Goal: Task Accomplishment & Management: Use online tool/utility

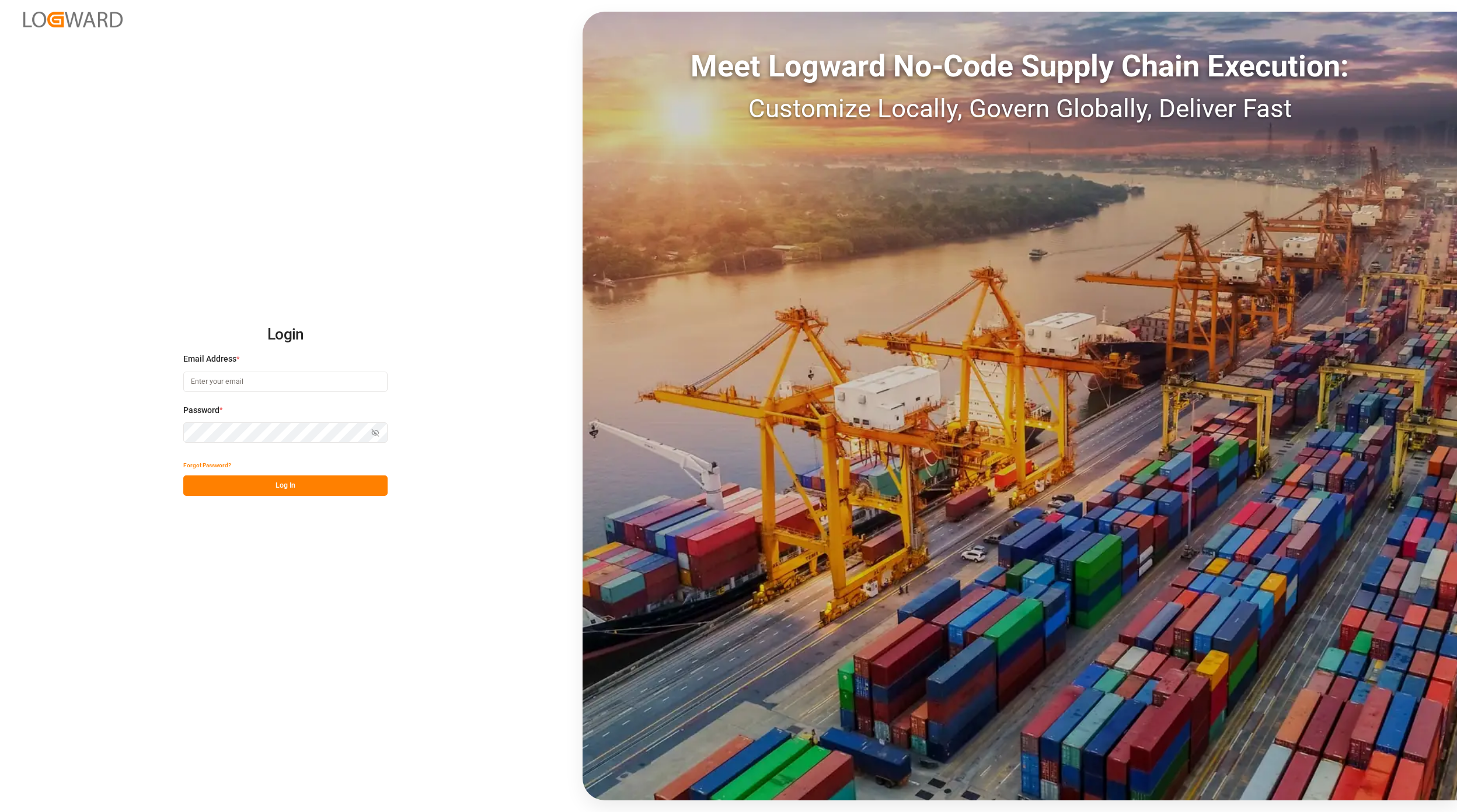
type input "[EMAIL_ADDRESS][PERSON_NAME][DOMAIN_NAME]"
click at [286, 488] on button "Log In" at bounding box center [286, 485] width 204 height 20
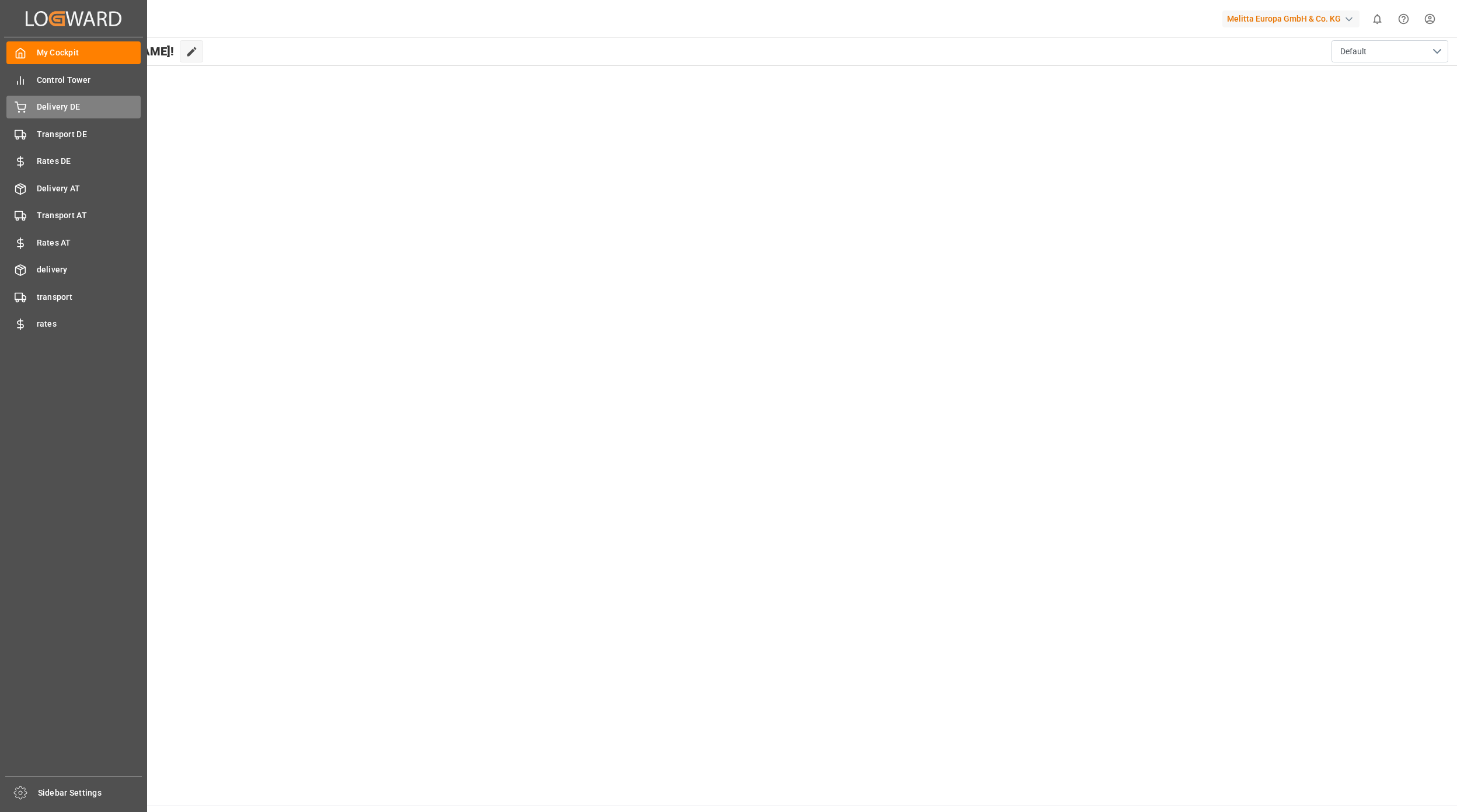
click at [38, 96] on div "Delivery DE Delivery DE" at bounding box center [74, 107] width 134 height 23
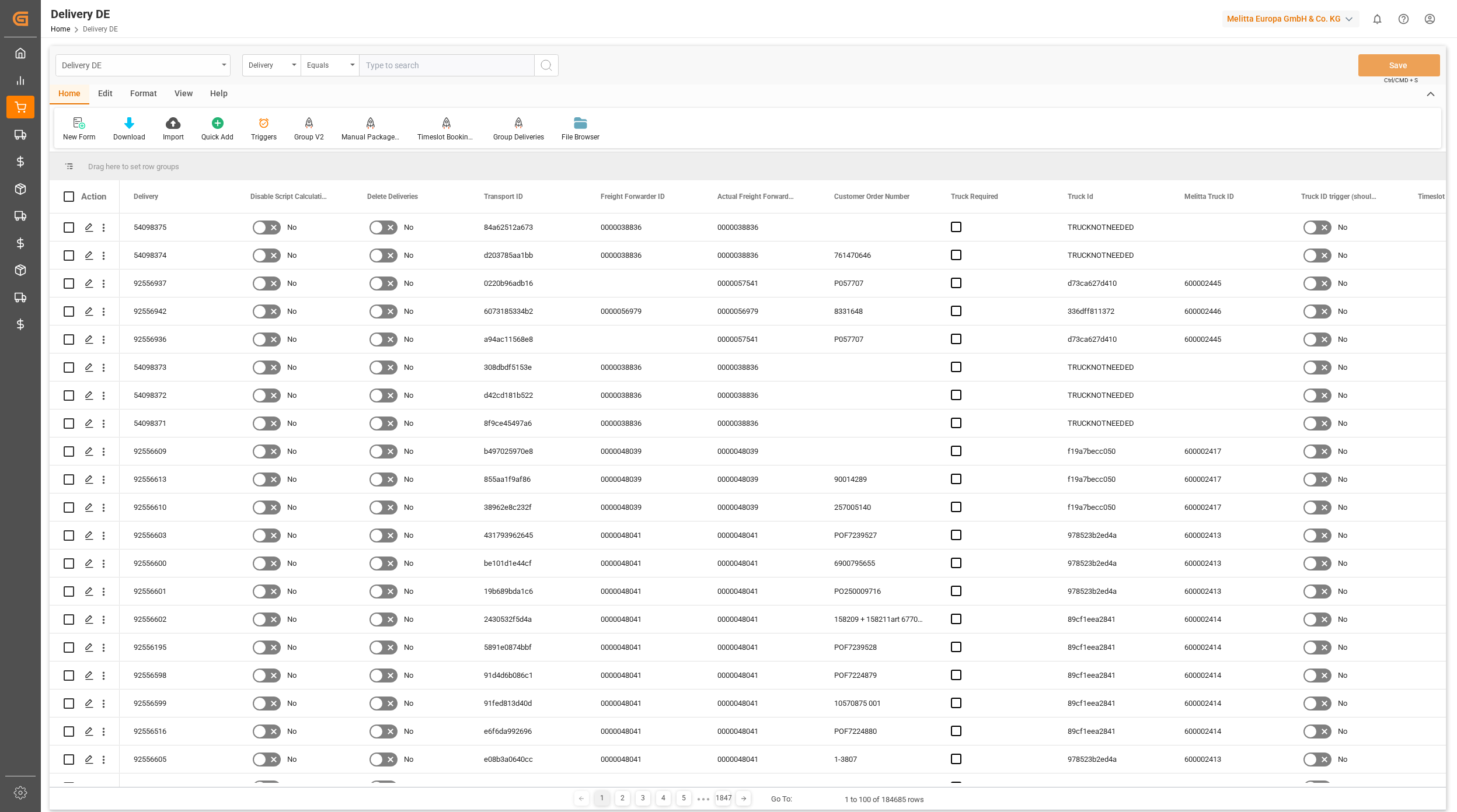
click at [167, 68] on div "Delivery DE" at bounding box center [140, 64] width 156 height 14
type input "purchas"
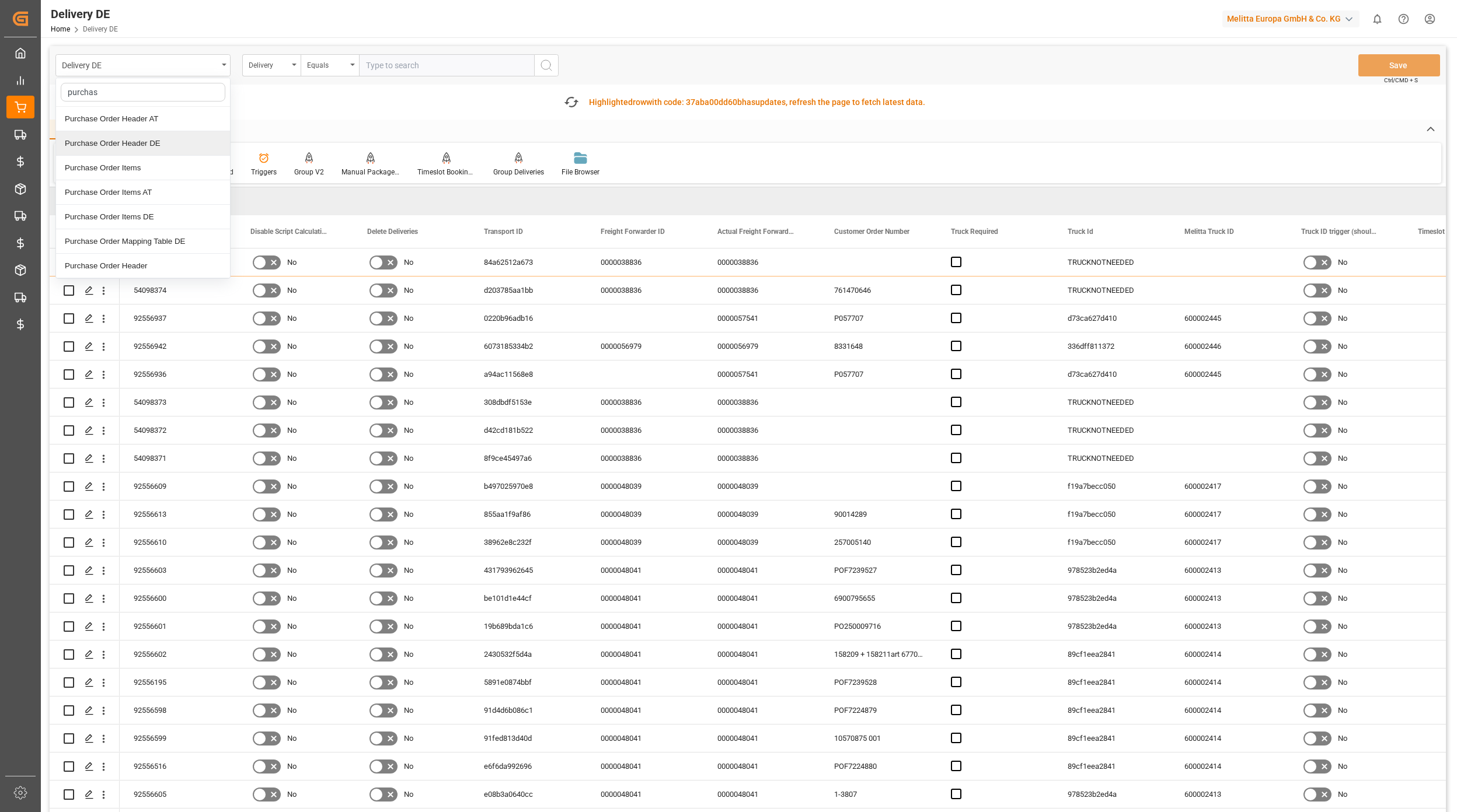
click at [141, 151] on div "Purchase Order Header DE" at bounding box center [142, 144] width 174 height 25
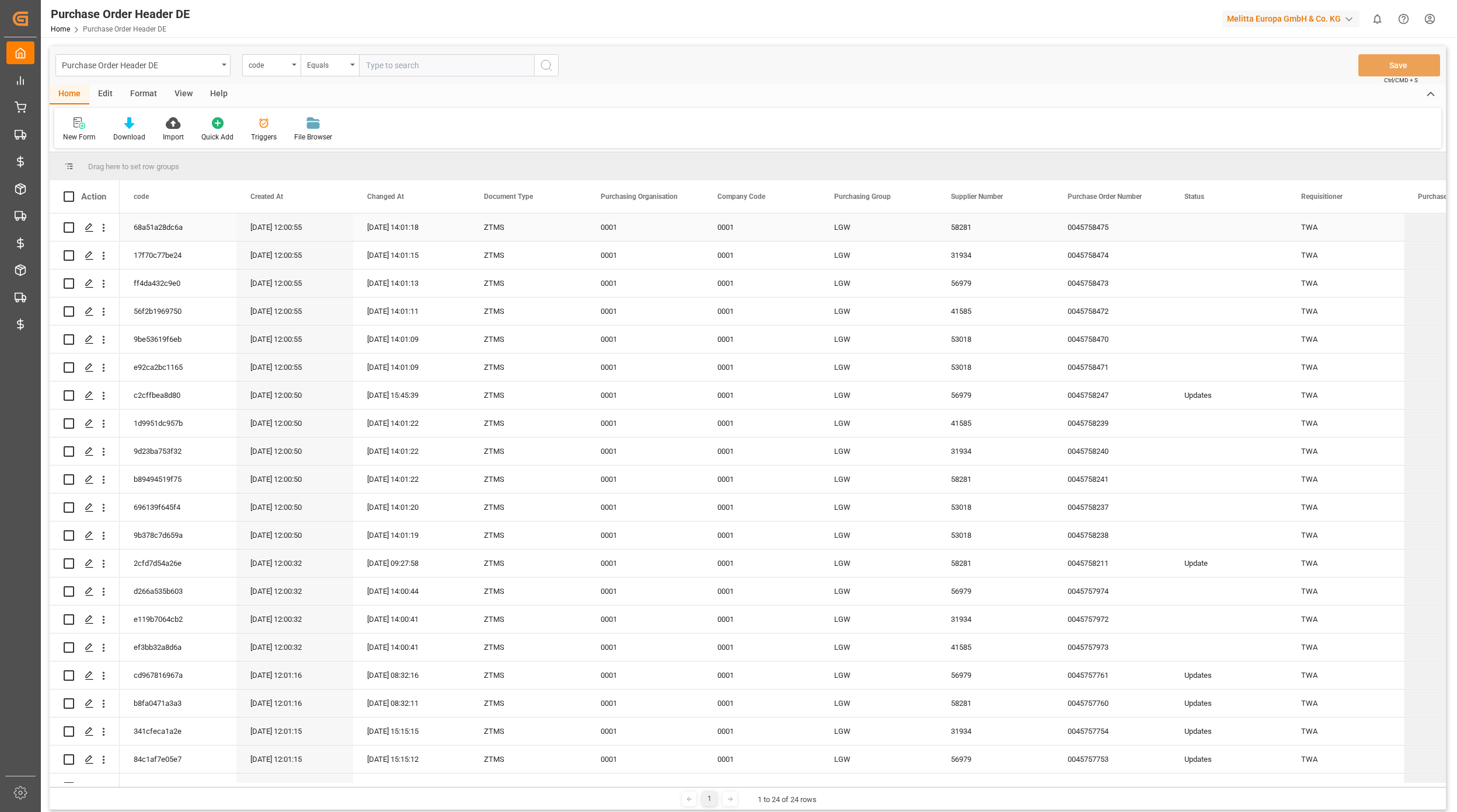
click at [960, 228] on div "58281" at bounding box center [995, 227] width 116 height 27
click at [1106, 229] on div "0045758475" at bounding box center [1112, 227] width 116 height 27
drag, startPoint x: 975, startPoint y: 254, endPoint x: 984, endPoint y: 262, distance: 12.0
click at [976, 253] on div "31934" at bounding box center [995, 255] width 116 height 27
click at [1091, 258] on div "0045758474" at bounding box center [1112, 255] width 116 height 27
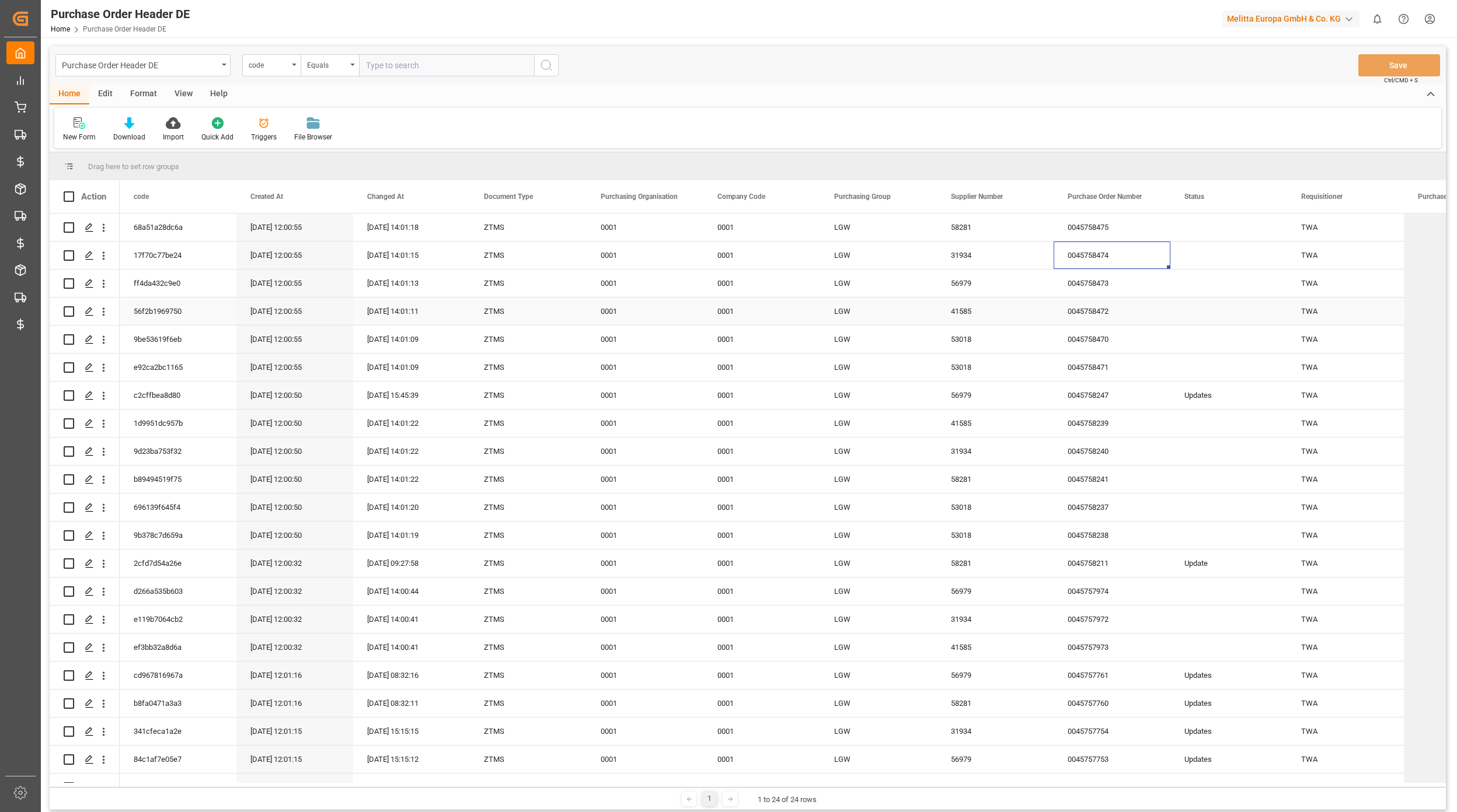
click at [1138, 278] on div "0045758473" at bounding box center [1112, 283] width 116 height 27
click at [991, 287] on div "56979" at bounding box center [995, 283] width 116 height 27
click at [1107, 289] on div "0045758473" at bounding box center [1112, 283] width 116 height 27
click at [1007, 304] on div "41585" at bounding box center [995, 311] width 116 height 27
click at [1093, 313] on div "0045758472" at bounding box center [1112, 311] width 116 height 27
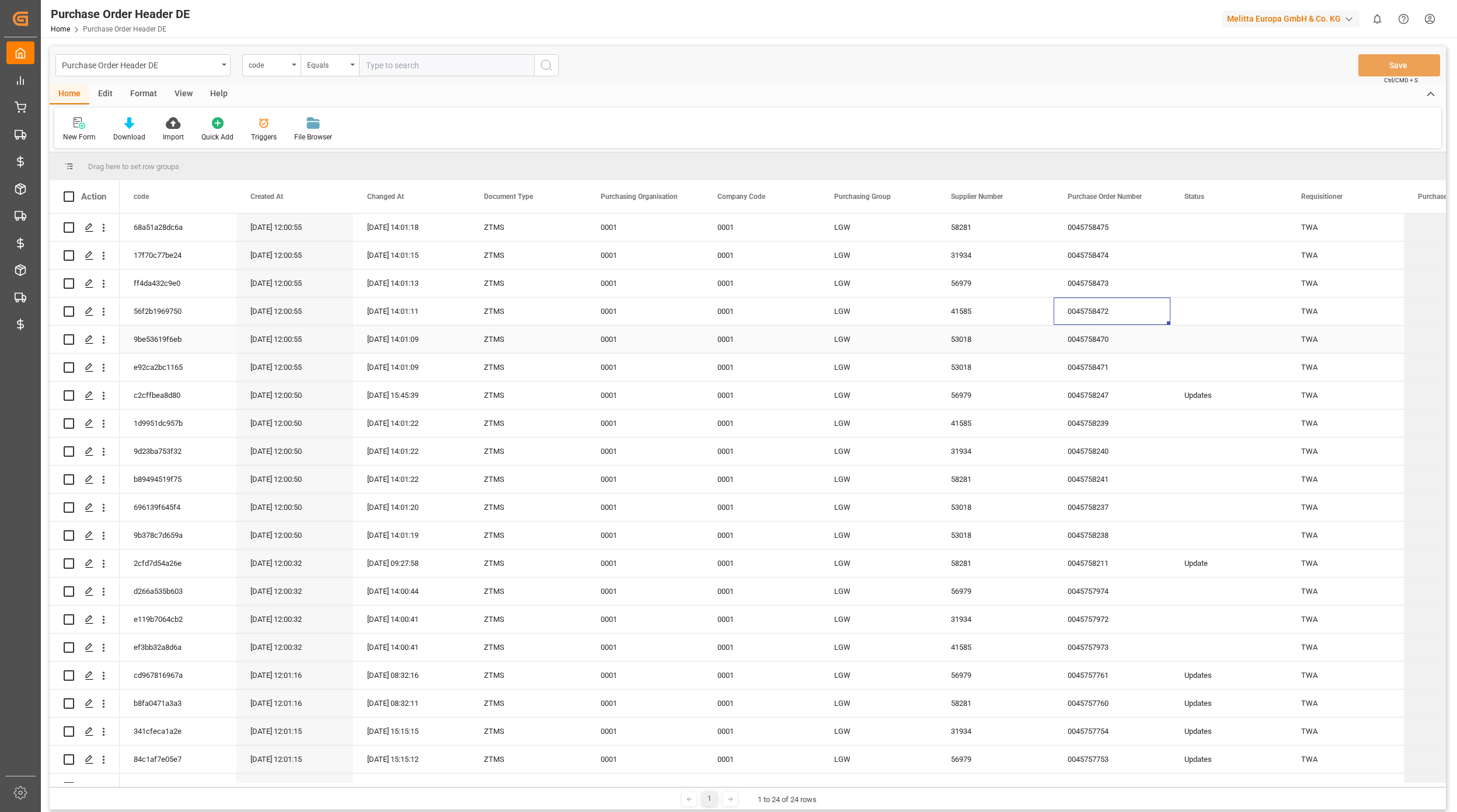
click at [983, 342] on div "53018" at bounding box center [995, 339] width 116 height 27
drag, startPoint x: 1095, startPoint y: 336, endPoint x: 1102, endPoint y: 363, distance: 27.9
click at [1102, 363] on div "68a51a28dc6a [DATE] 12:00:55 [DATE] 14:01:18 ZTMS 0001 0001 LGW 58281 004575847…" at bounding box center [878, 549] width 1517 height 672
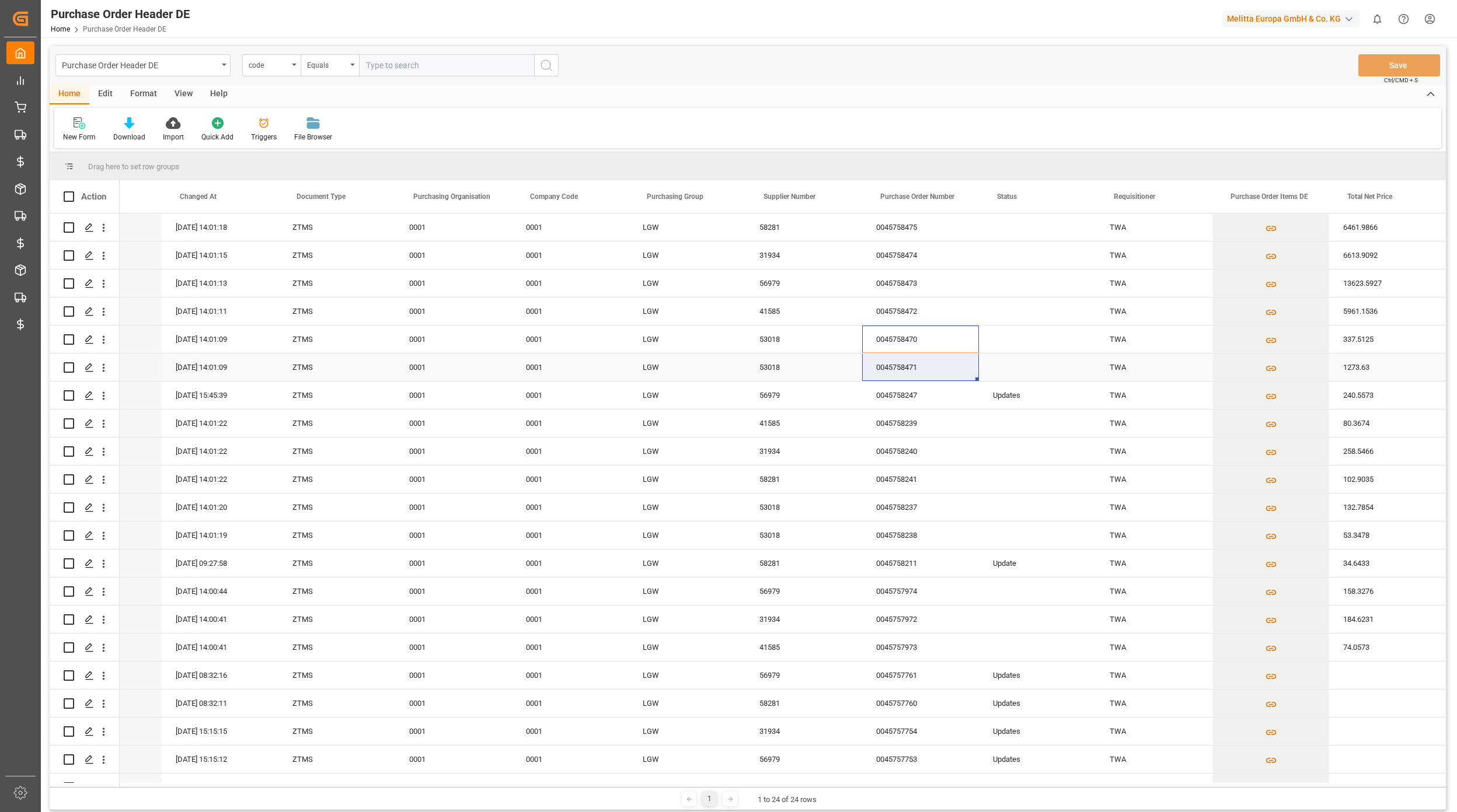
scroll to position [0, 199]
click at [1265, 370] on icon "Press SPACE to select this row." at bounding box center [1270, 369] width 10 height 5
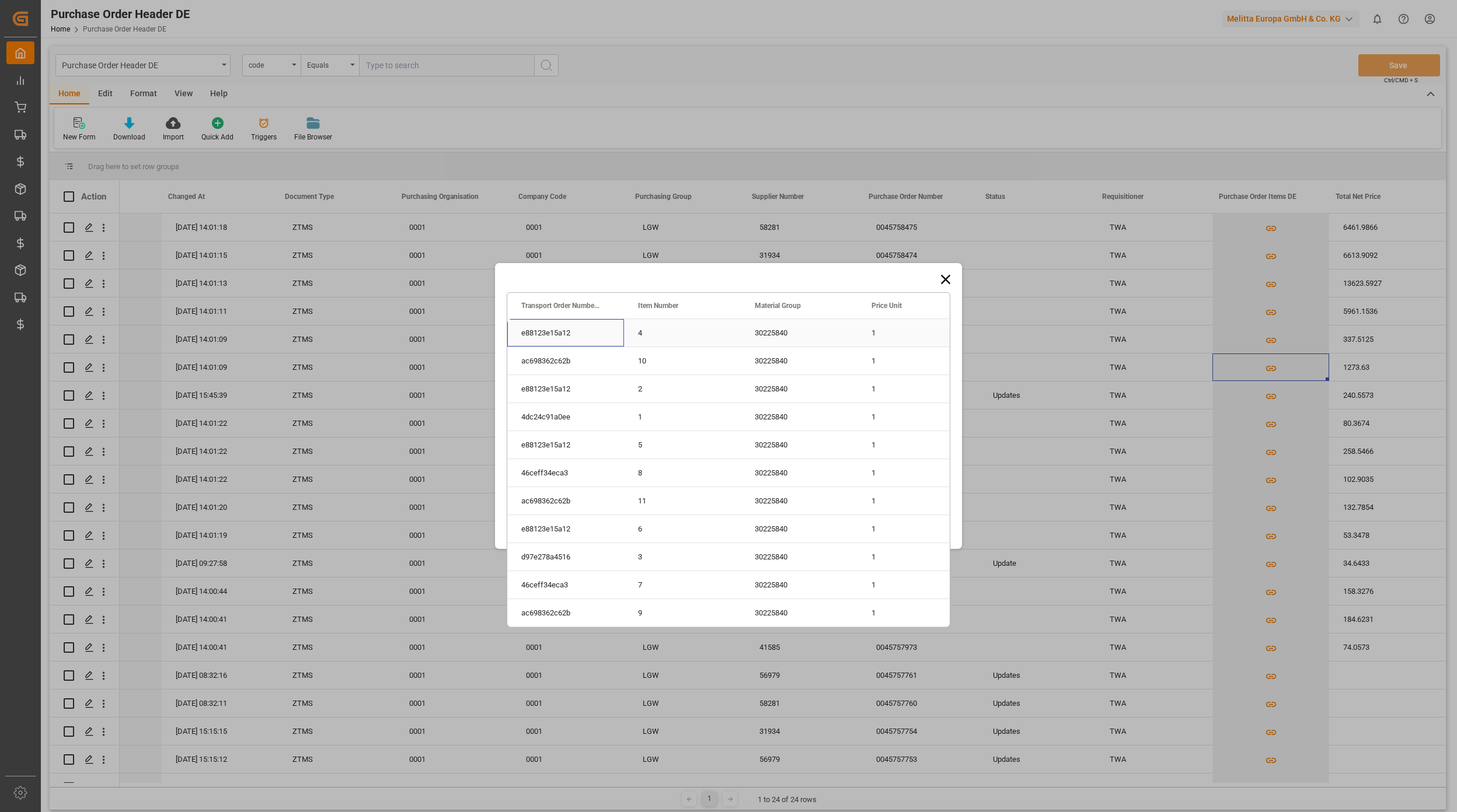
click at [566, 332] on div "e88123e15a12" at bounding box center [565, 333] width 116 height 27
click at [1099, 279] on div "Drag here to set row groups Drag here to set column labels Transport Order Numb…" at bounding box center [728, 406] width 1457 height 812
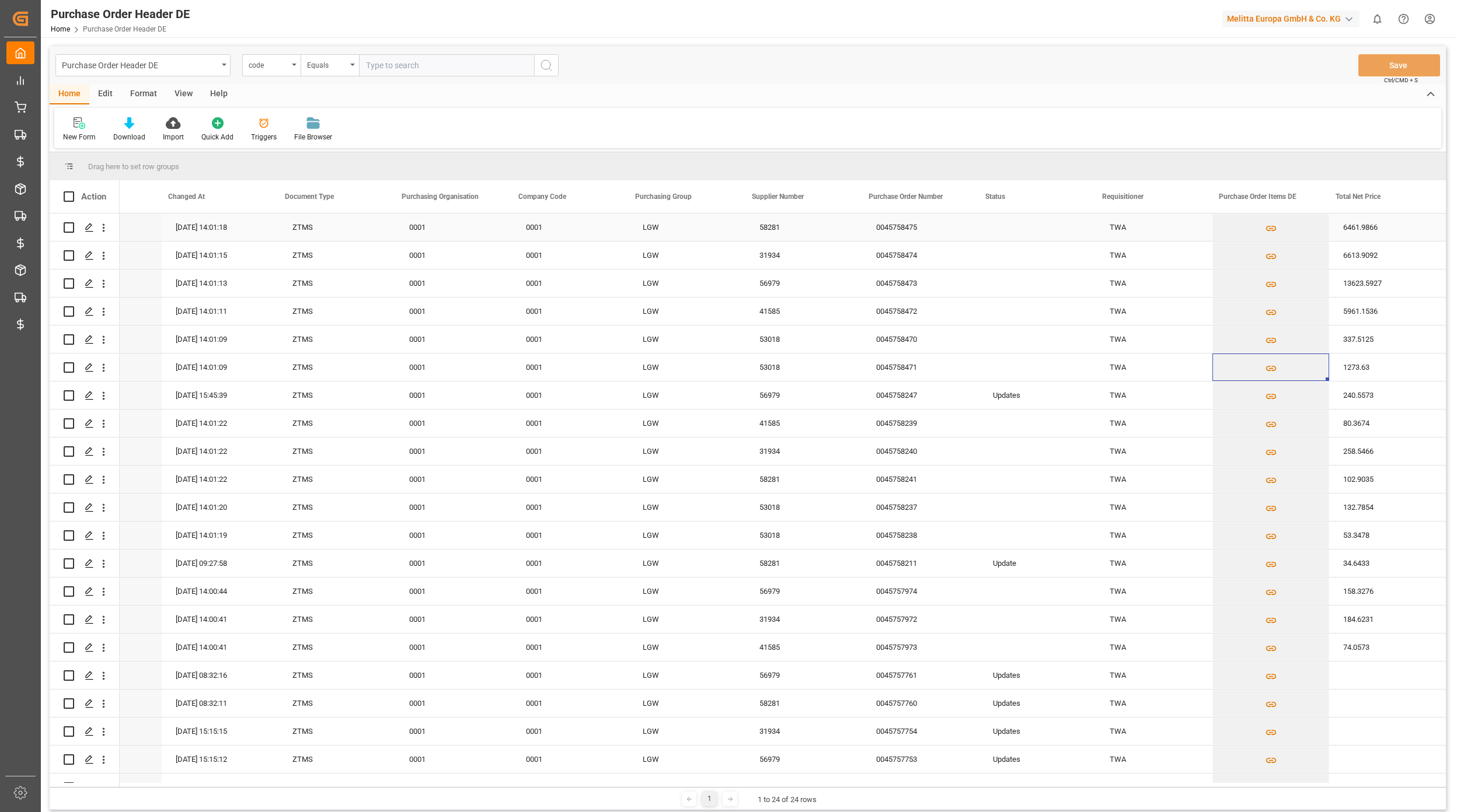
click at [745, 224] on div "58281" at bounding box center [803, 227] width 116 height 27
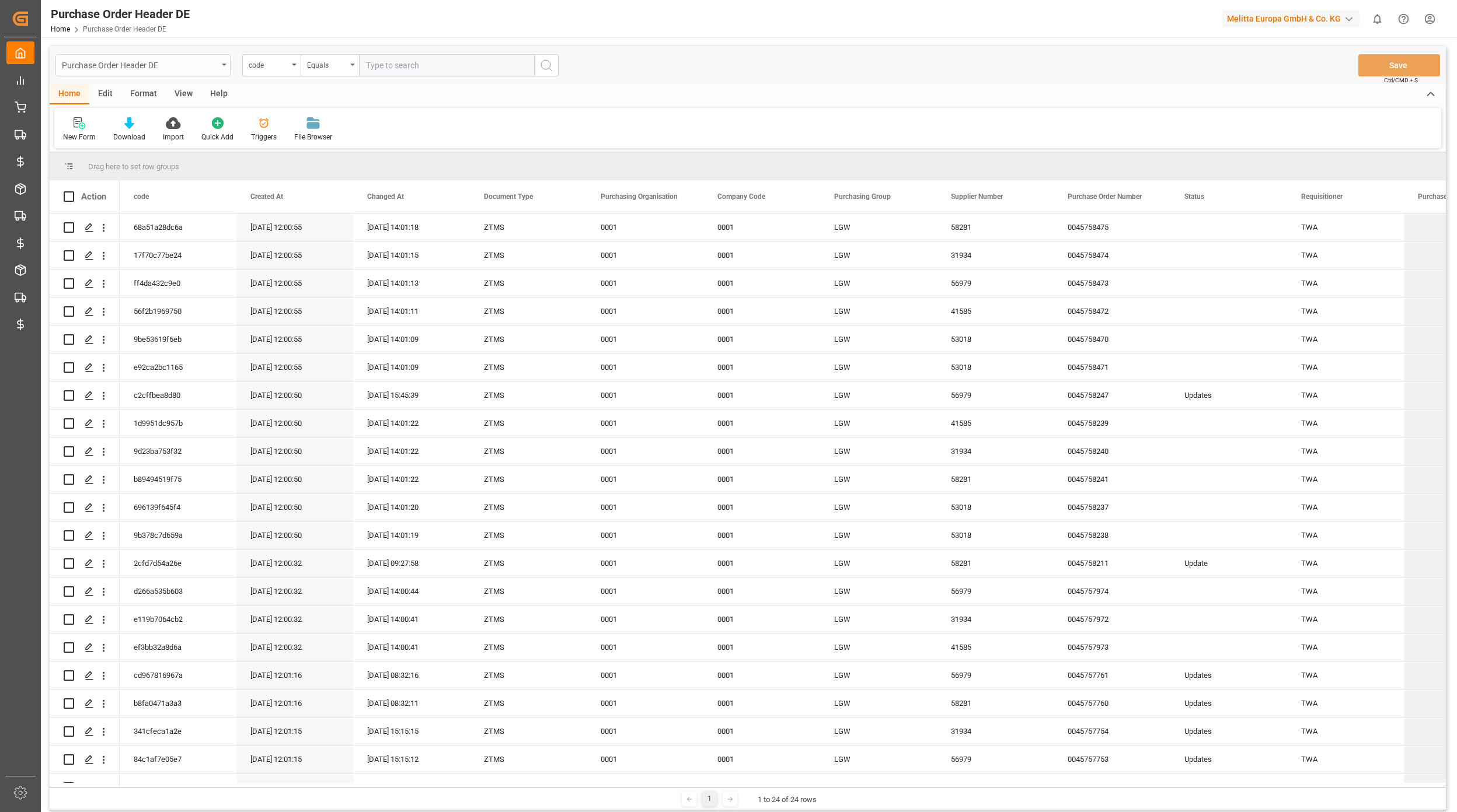
click at [180, 70] on div "Purchase Order Header DE" at bounding box center [140, 64] width 156 height 14
type input "freight"
click at [139, 133] on div "Freight Forwarders DB" at bounding box center [142, 144] width 174 height 25
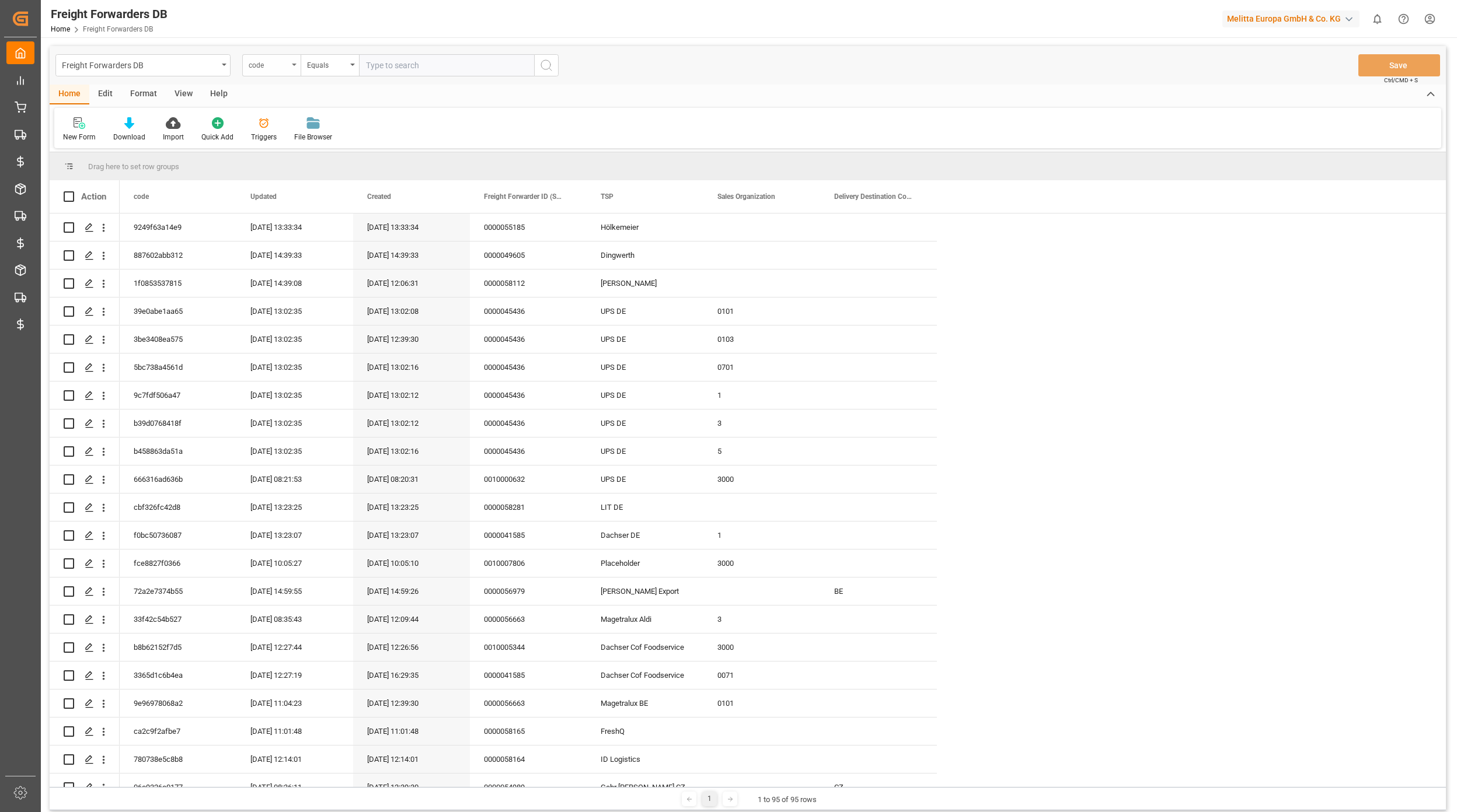
click at [274, 69] on div "code" at bounding box center [268, 64] width 40 height 14
click at [600, 83] on div "Freight Forwarders DB code code Updated Created Freight Forwarder ID (SAP) TSP …" at bounding box center [747, 65] width 1396 height 38
click at [297, 59] on div "code" at bounding box center [271, 65] width 59 height 22
click at [304, 179] on div "Created" at bounding box center [329, 168] width 174 height 25
click at [259, 66] on div "Created" at bounding box center [268, 64] width 40 height 14
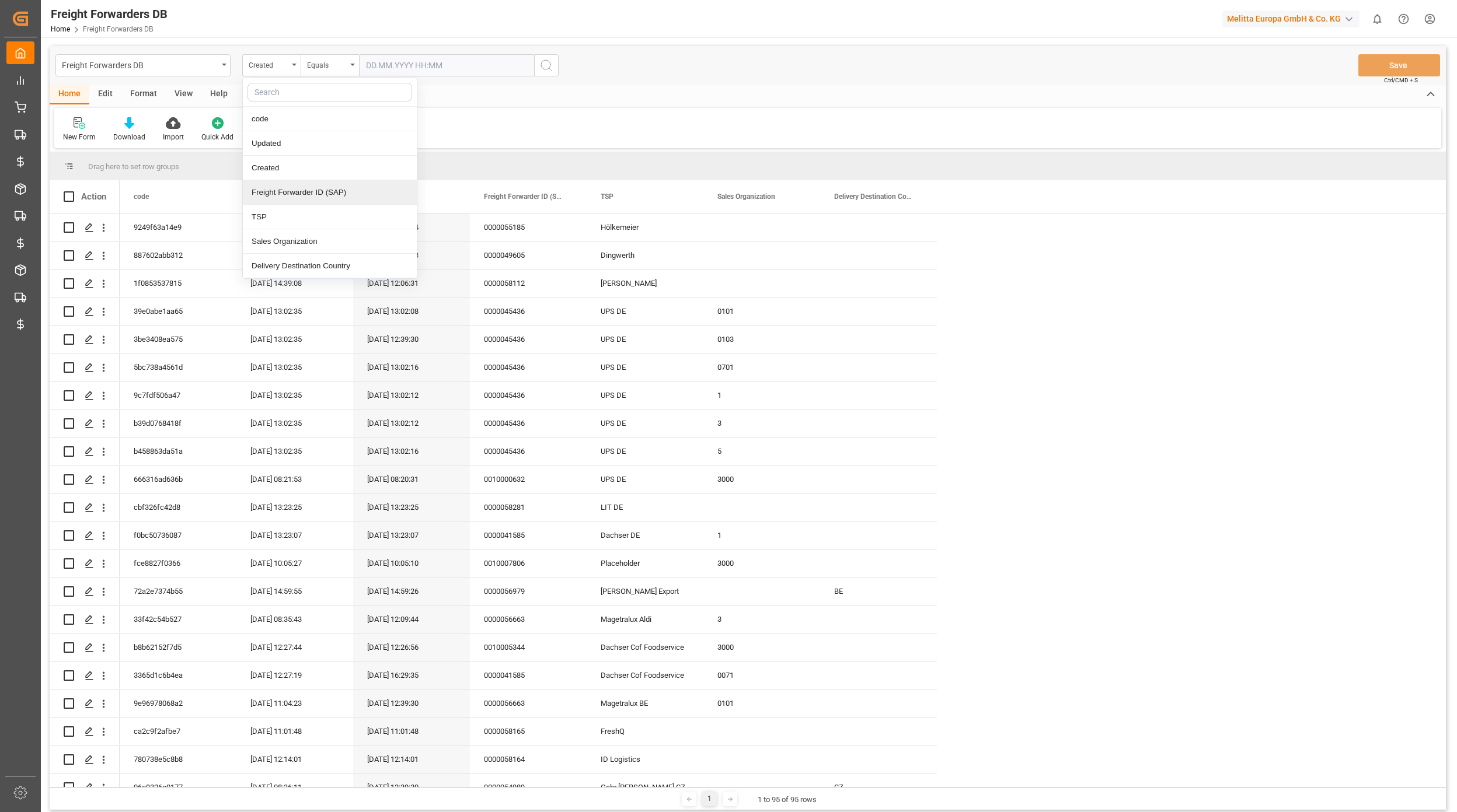
drag, startPoint x: 286, startPoint y: 185, endPoint x: 302, endPoint y: 151, distance: 37.6
click at [287, 185] on div "Freight Forwarder ID (SAP)" at bounding box center [329, 192] width 174 height 25
drag, startPoint x: 327, startPoint y: 57, endPoint x: 327, endPoint y: 66, distance: 9.0
click at [327, 57] on div "Equals" at bounding box center [327, 64] width 40 height 14
click at [377, 285] on div "Contains" at bounding box center [388, 291] width 174 height 25
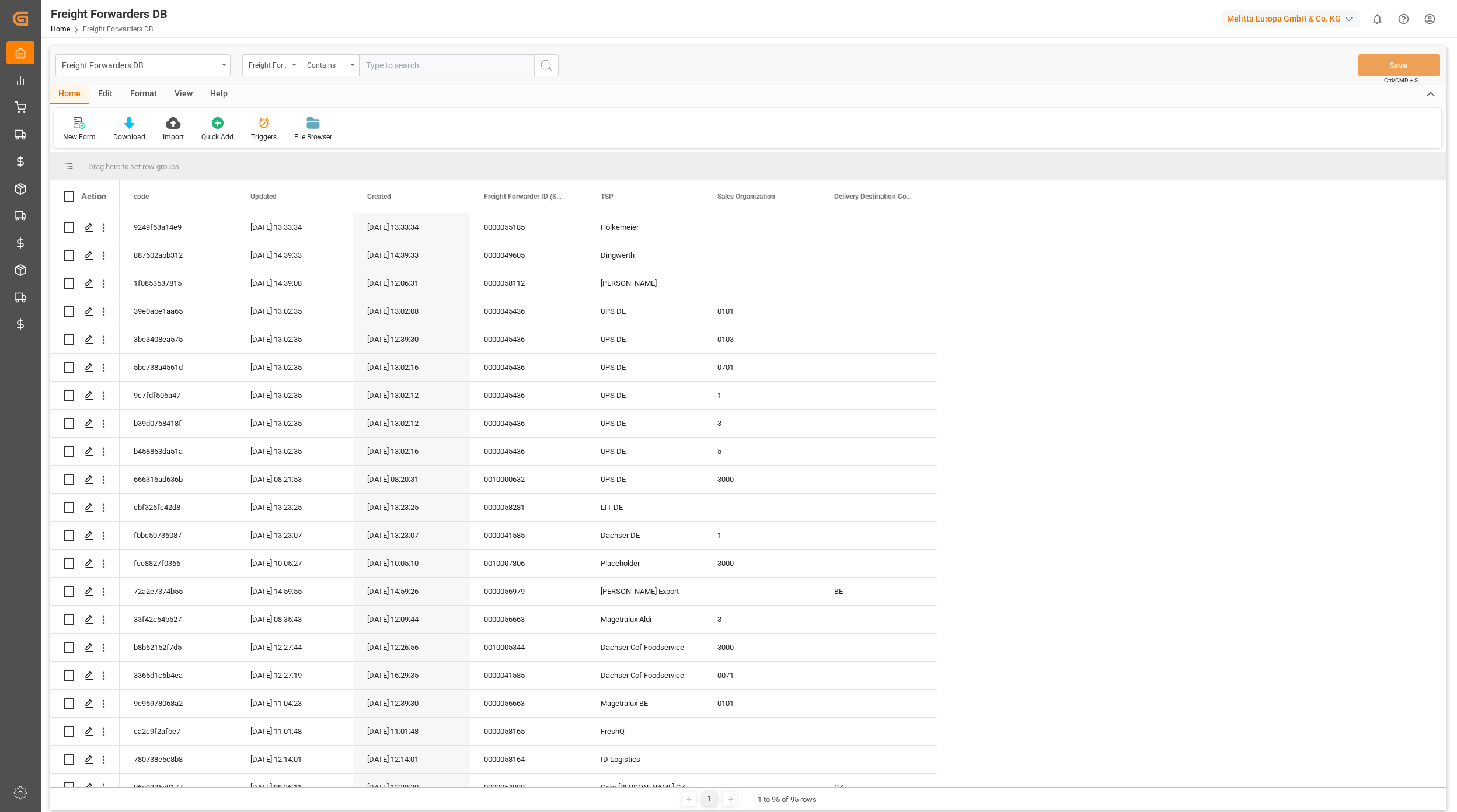
paste input "58281"
type input "58281"
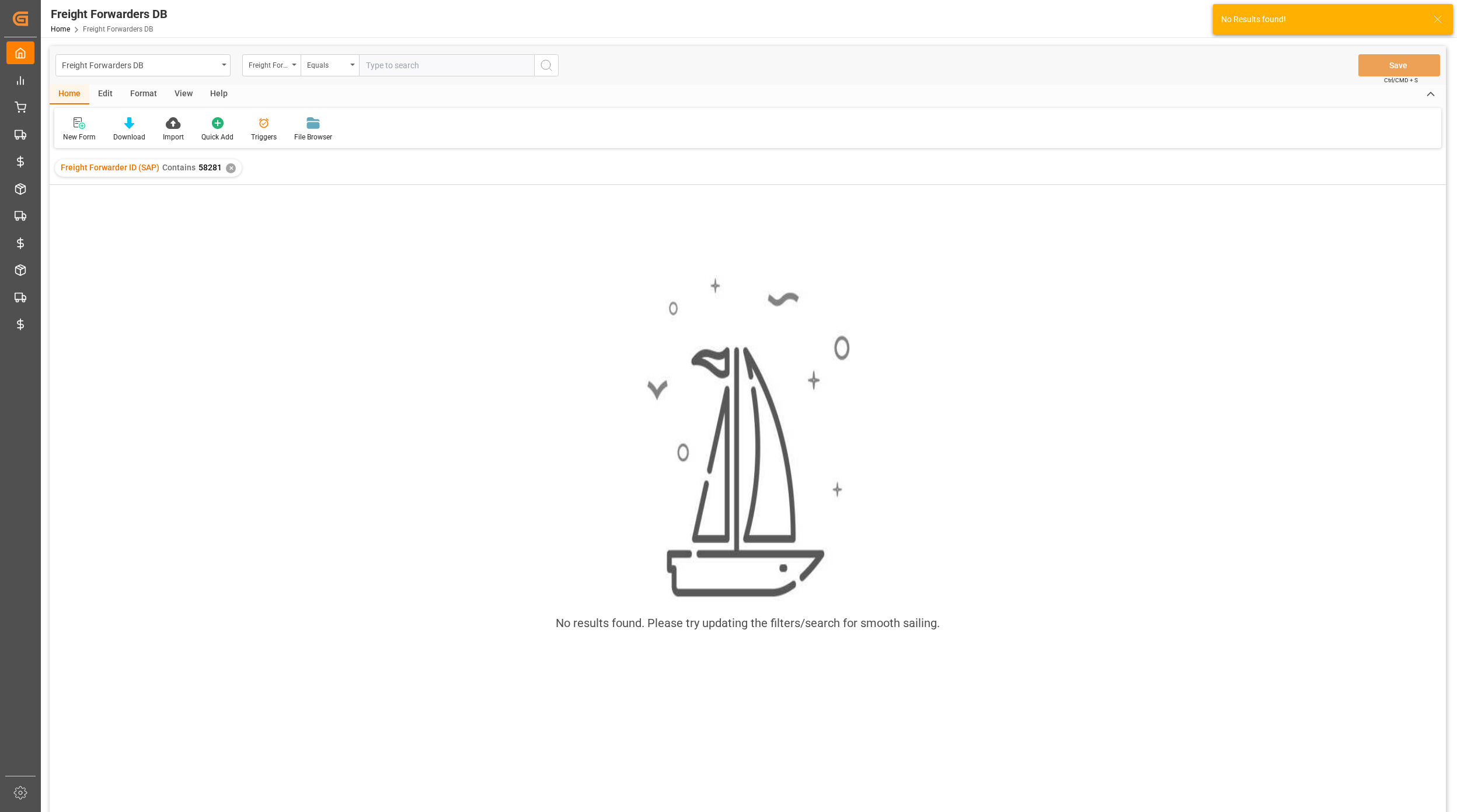
click at [227, 171] on div "✕" at bounding box center [230, 168] width 10 height 10
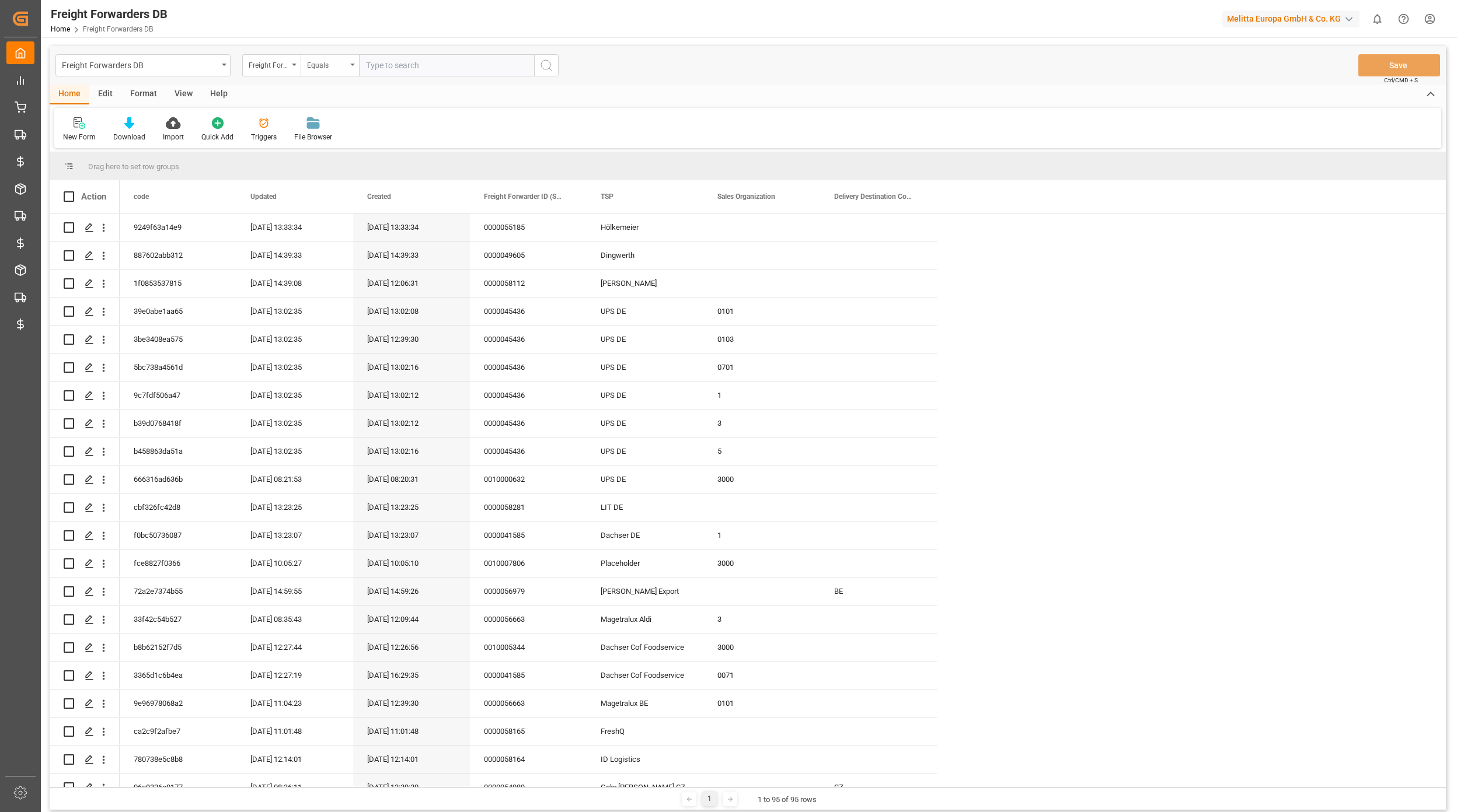
click at [316, 66] on div "Equals" at bounding box center [327, 64] width 40 height 14
drag, startPoint x: 347, startPoint y: 143, endPoint x: 351, endPoint y: 131, distance: 12.6
click at [347, 142] on div "Fuzzy search" at bounding box center [388, 144] width 174 height 25
paste input "58281"
type input "58281"
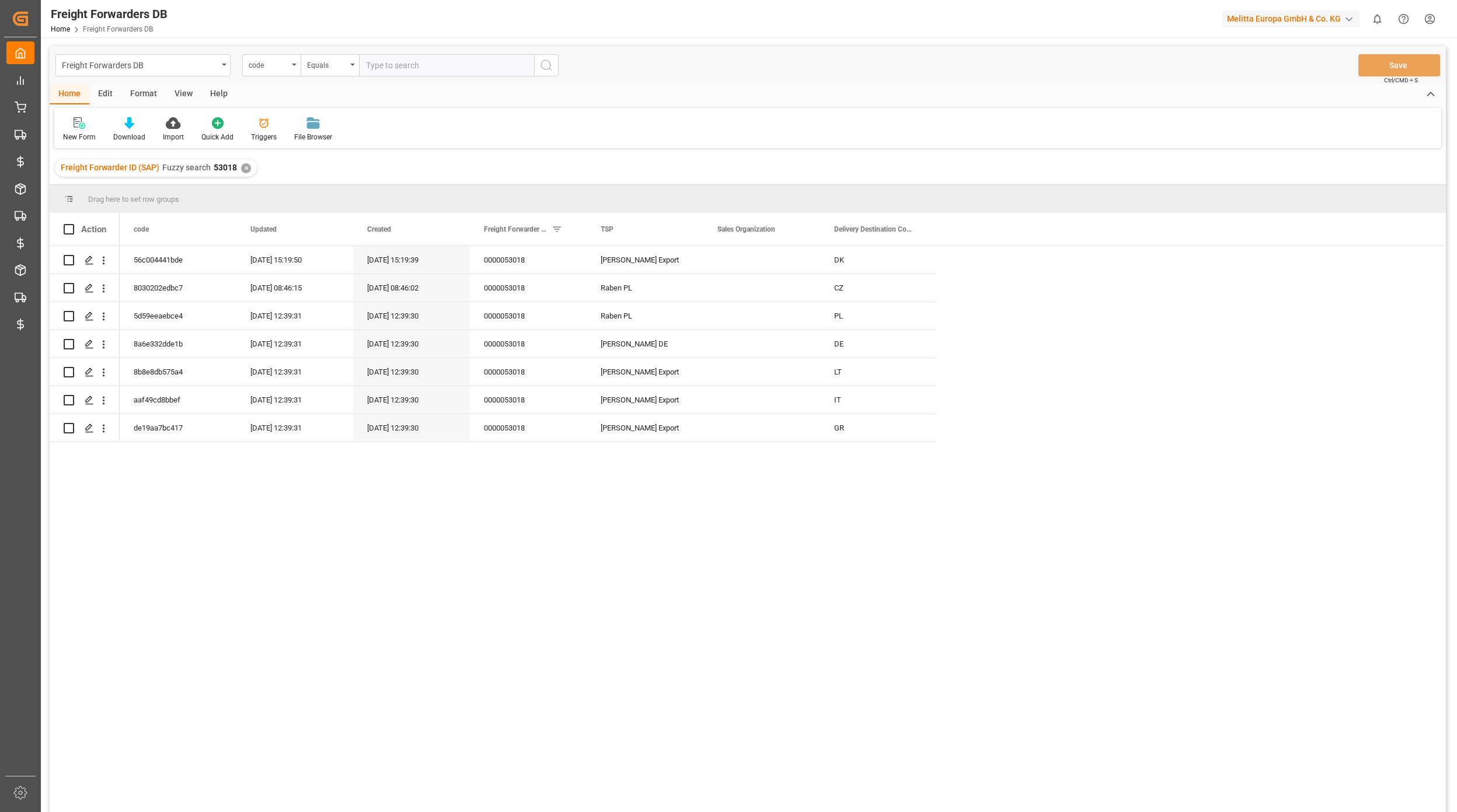
click at [110, 68] on div "Freight Forwarders DB" at bounding box center [140, 64] width 156 height 14
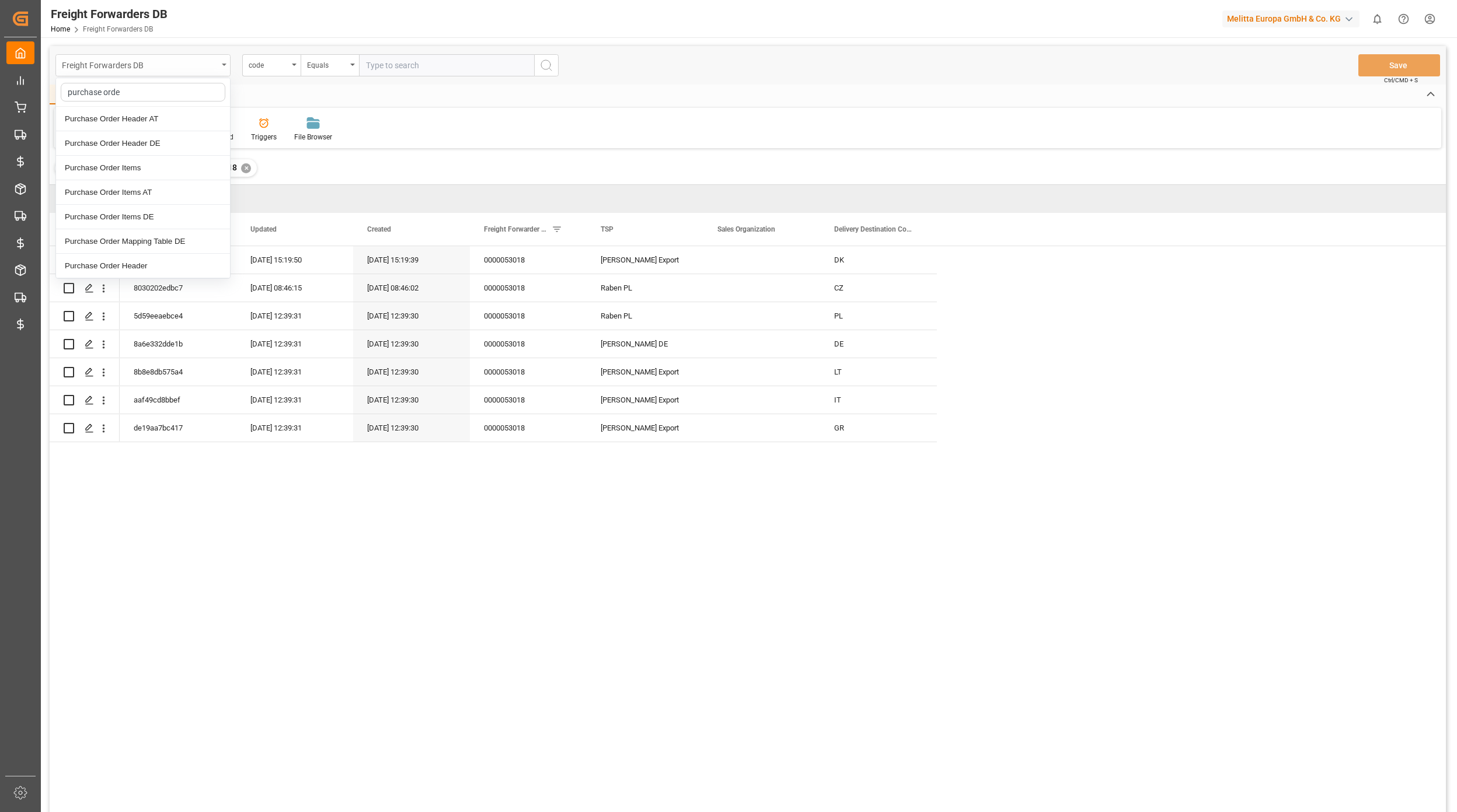
type input "purchase order"
click at [169, 236] on div "Purchase Order Mapping Table DE" at bounding box center [142, 242] width 174 height 25
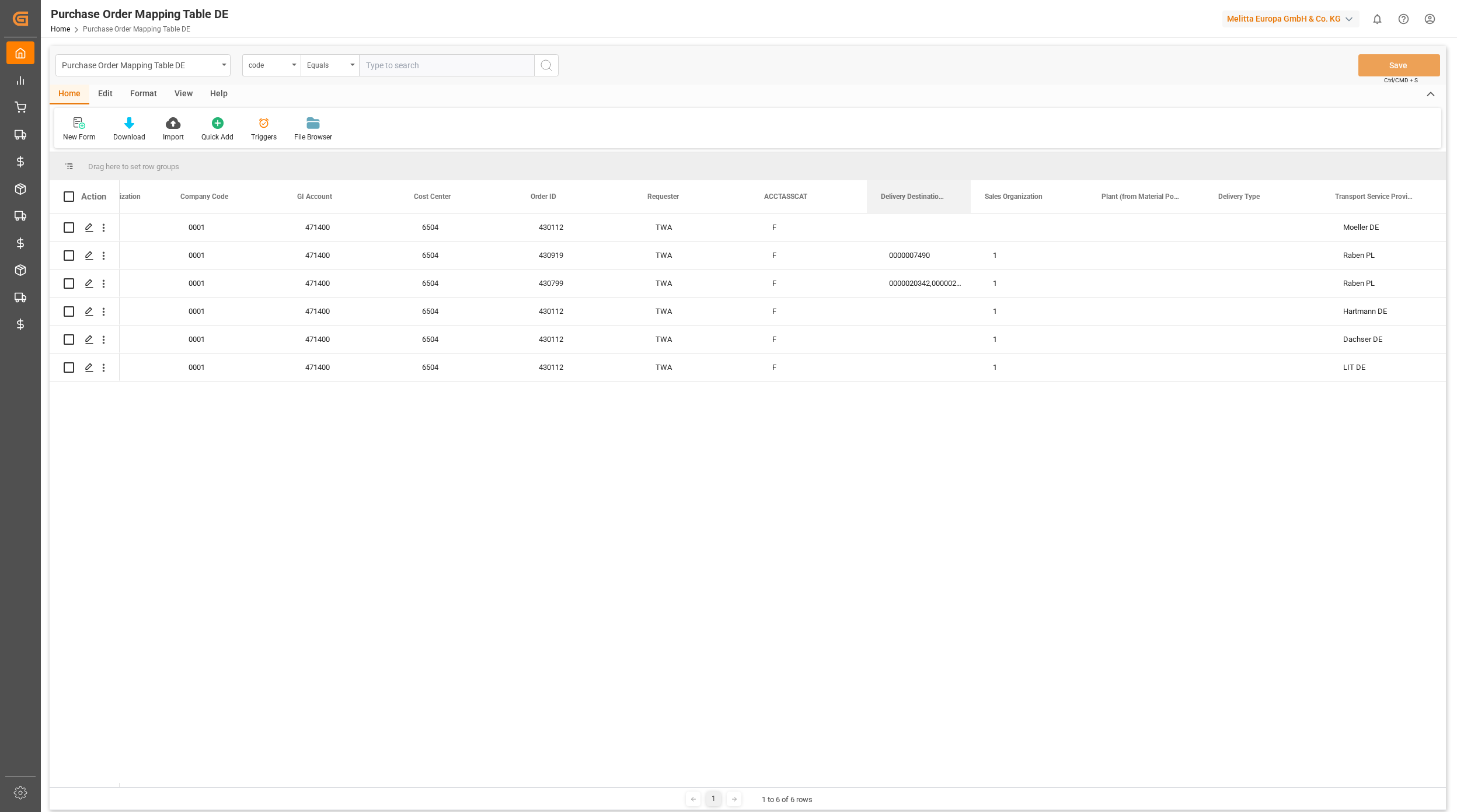
scroll to position [0, 761]
drag, startPoint x: 970, startPoint y: 194, endPoint x: 956, endPoint y: 174, distance: 24.4
click at [956, 174] on div "Drag here to set row groups Drag here to set column labels Action Plant Purchas…" at bounding box center [747, 469] width 1396 height 635
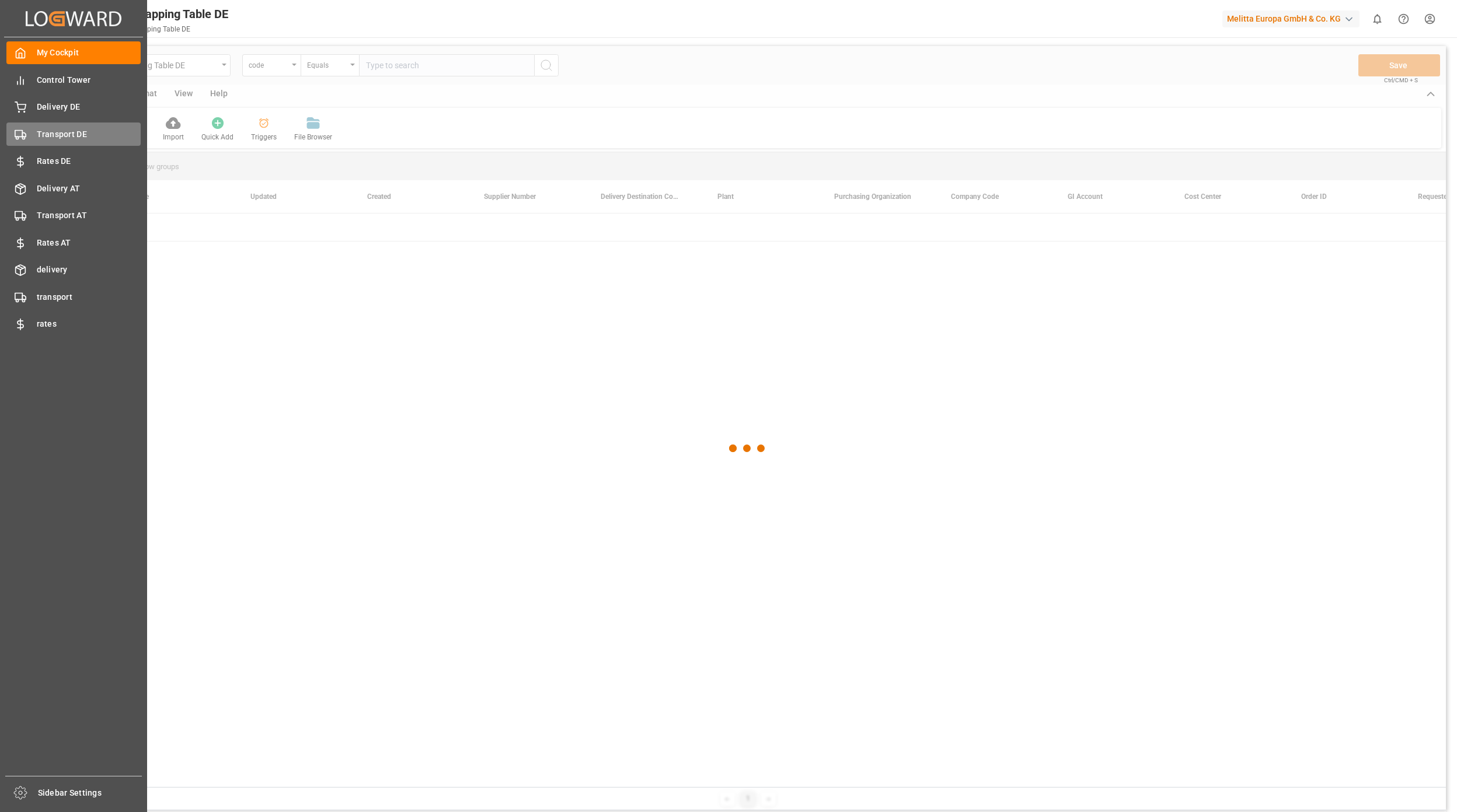
drag, startPoint x: 71, startPoint y: 138, endPoint x: 87, endPoint y: 140, distance: 16.1
click at [72, 138] on span "Transport DE" at bounding box center [89, 134] width 105 height 12
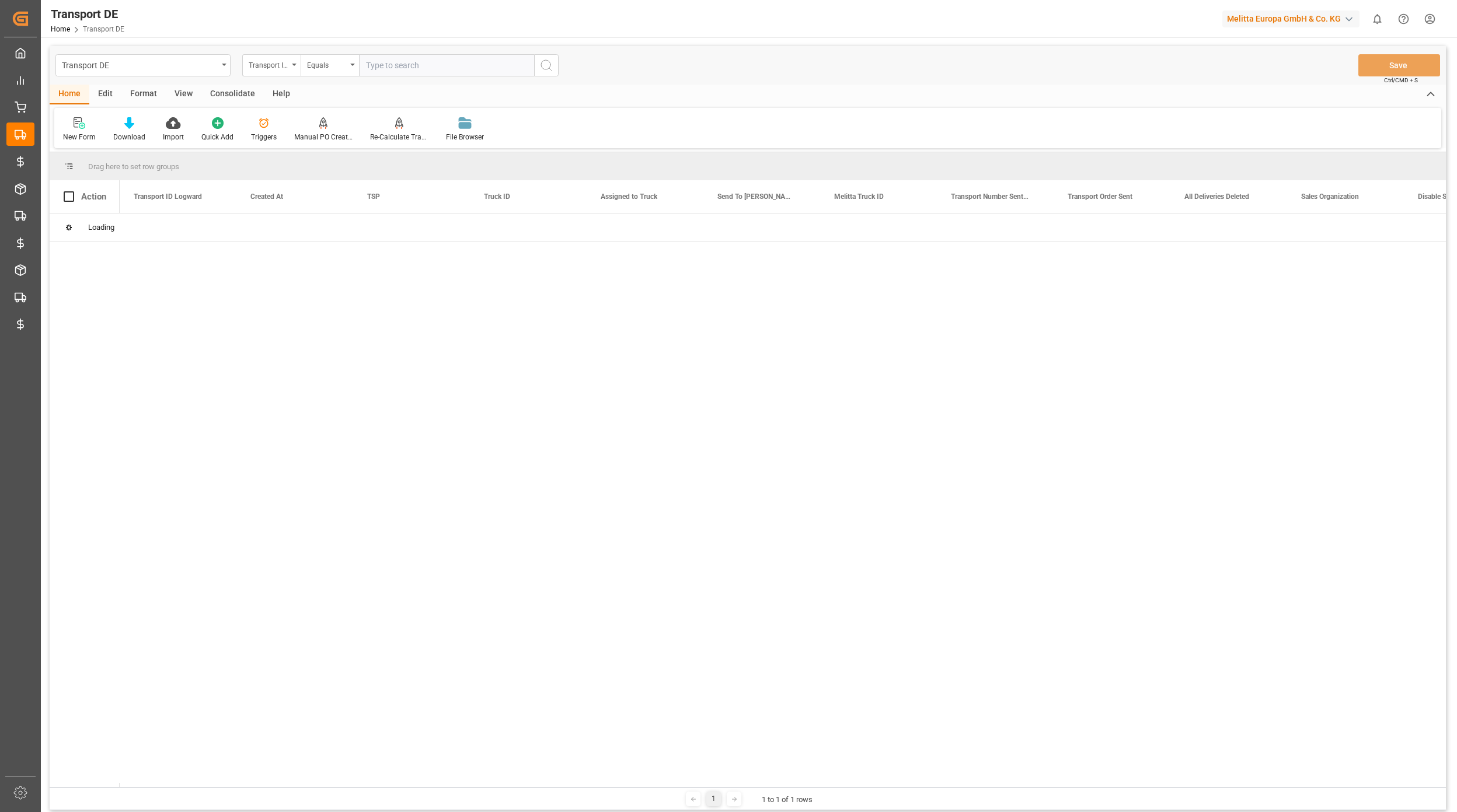
click at [428, 73] on input "text" at bounding box center [446, 65] width 175 height 22
paste input "e88123e15a12"
type input "e88123e15a12"
click at [559, 66] on div "Transport DE Transport ID Logward Equals e88123e15a12 Save Ctrl/CMD + S" at bounding box center [747, 65] width 1396 height 38
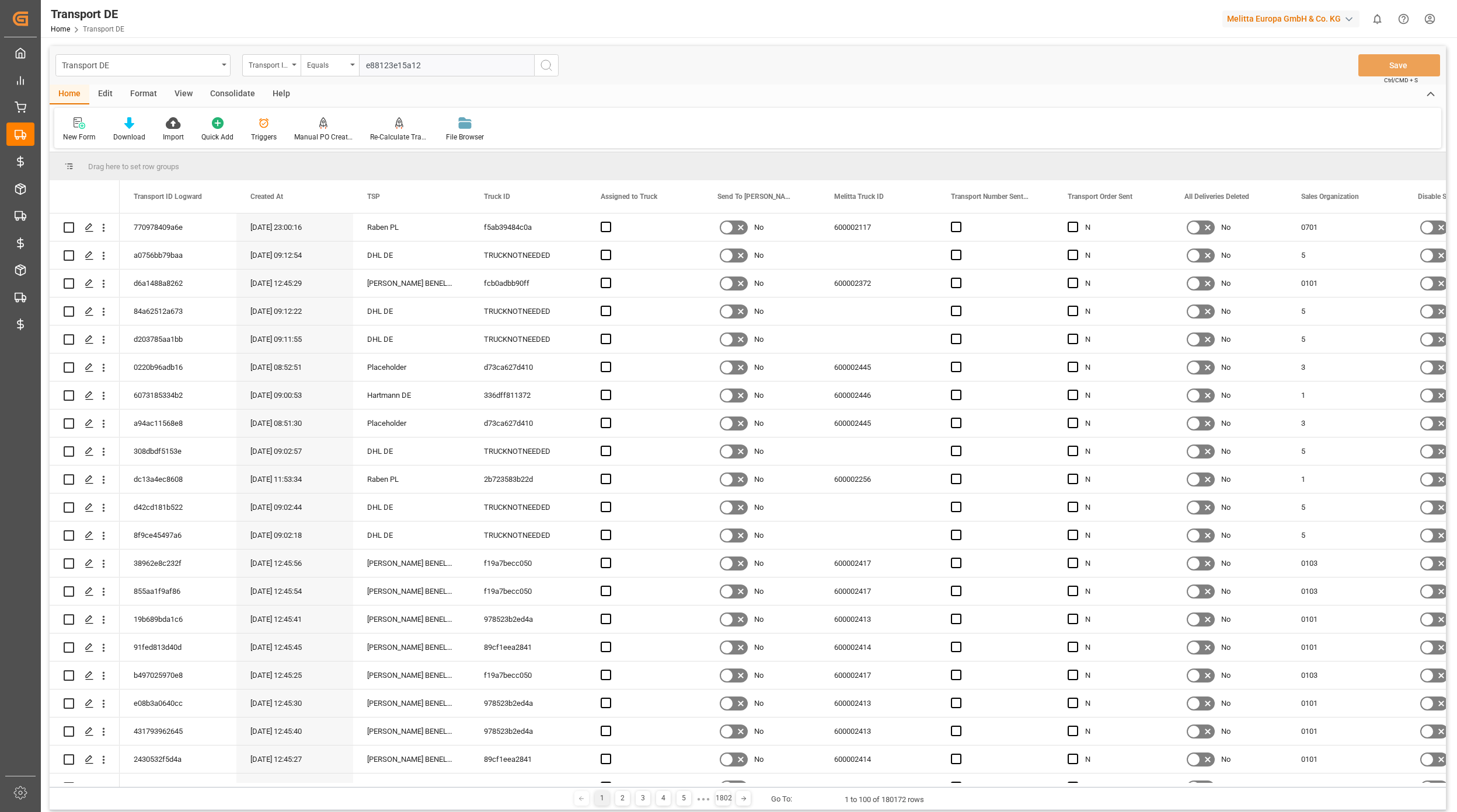
click at [547, 66] on icon "search button" at bounding box center [546, 66] width 14 height 14
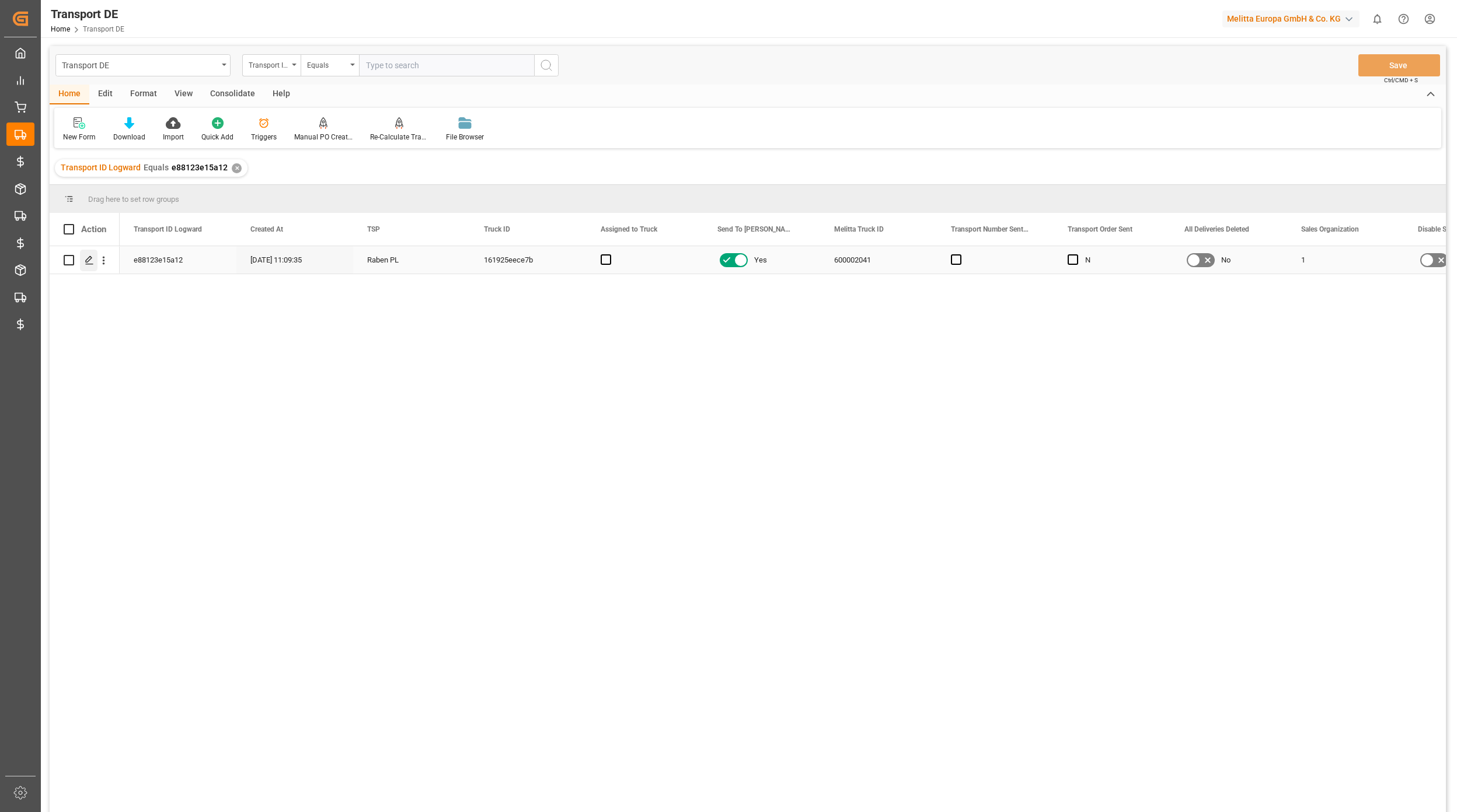
click at [91, 258] on icon "Press SPACE to select this row." at bounding box center [89, 260] width 9 height 9
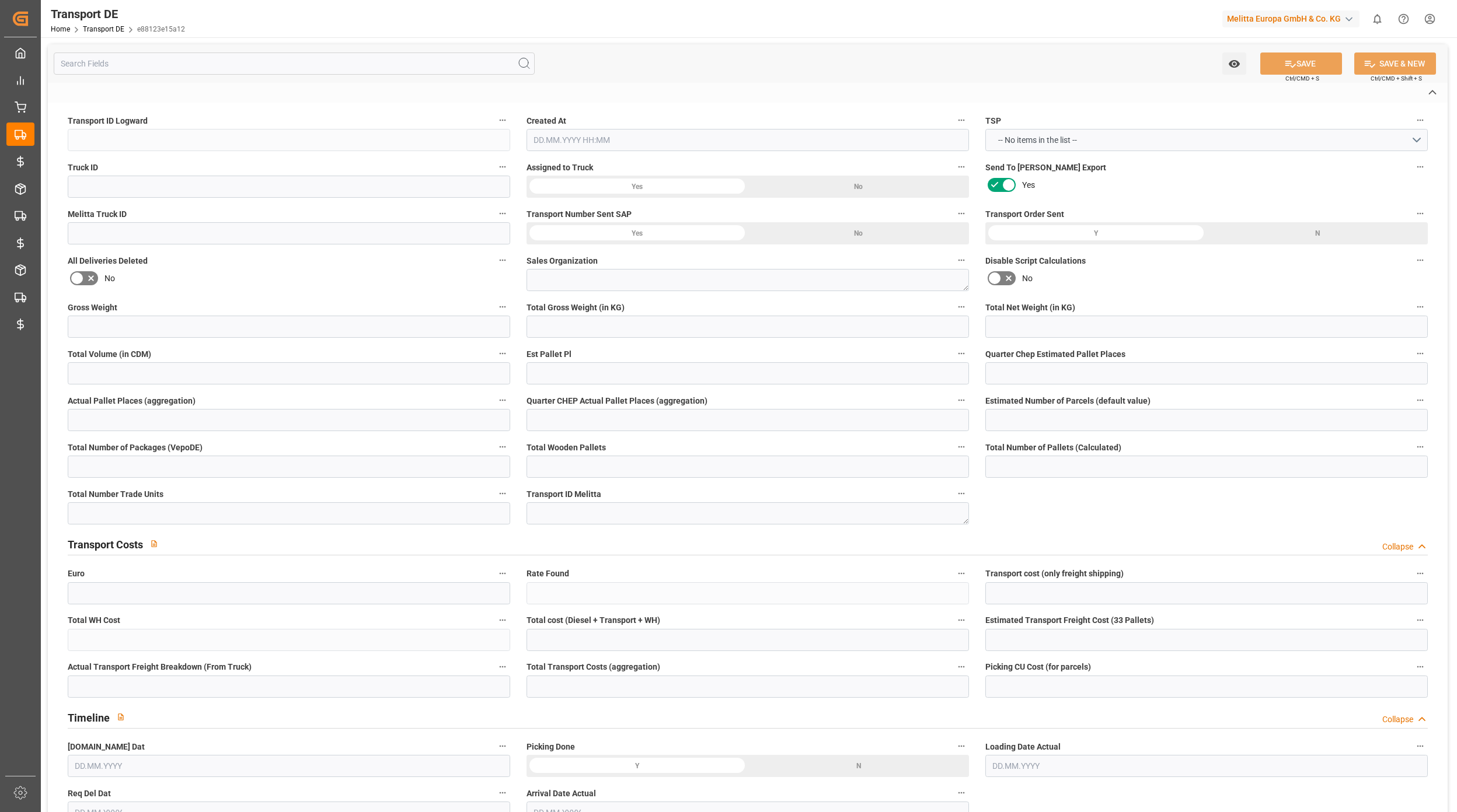
type input "e88123e15a12"
type input "161925eece7b"
type input "600002041"
type textarea "1"
type input "Yes"
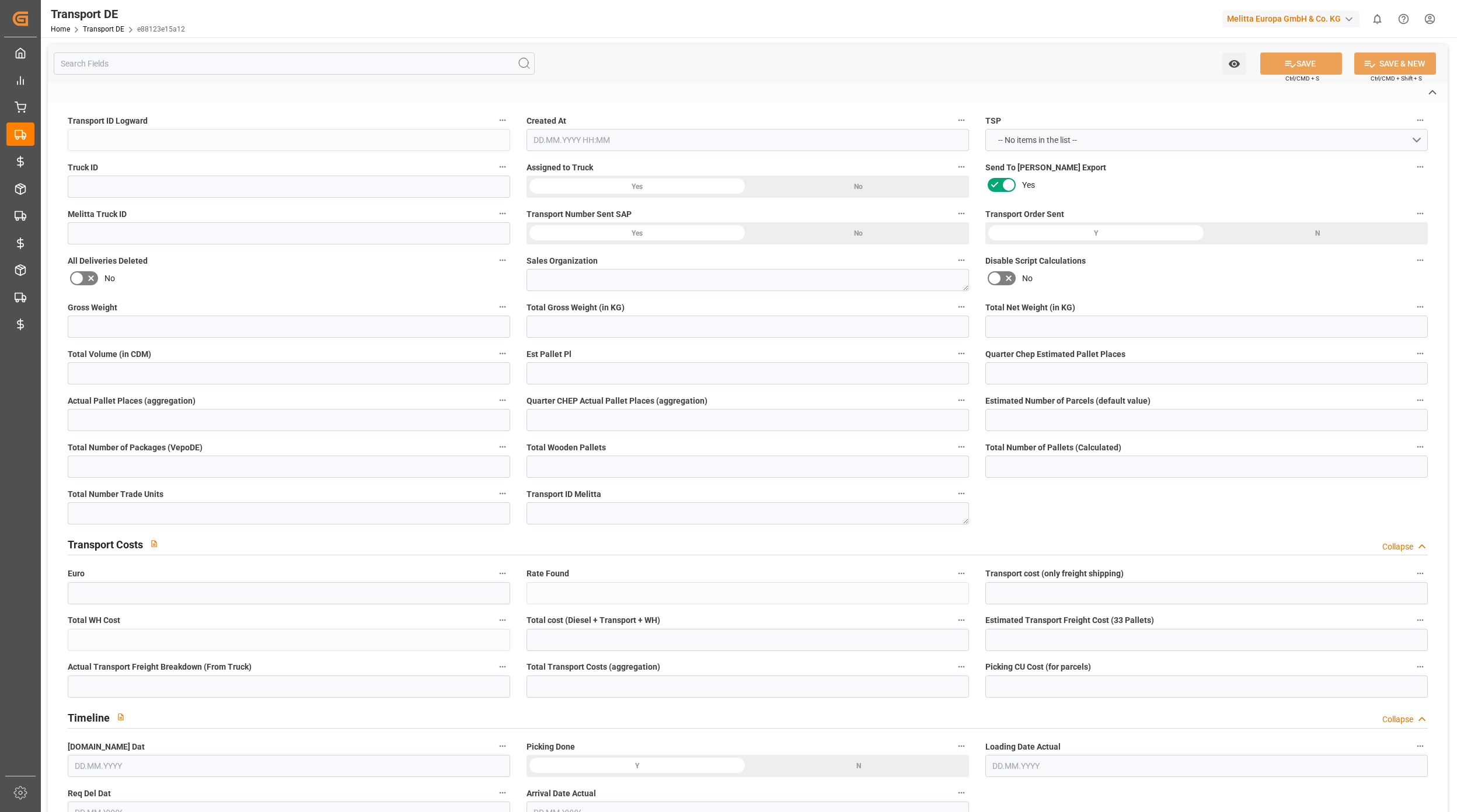
type input "314.1544"
type textarea "0000017000"
type textarea "amazon Fulfillment Poland"
type input "ul. Poznanska 1d"
type input "62-080"
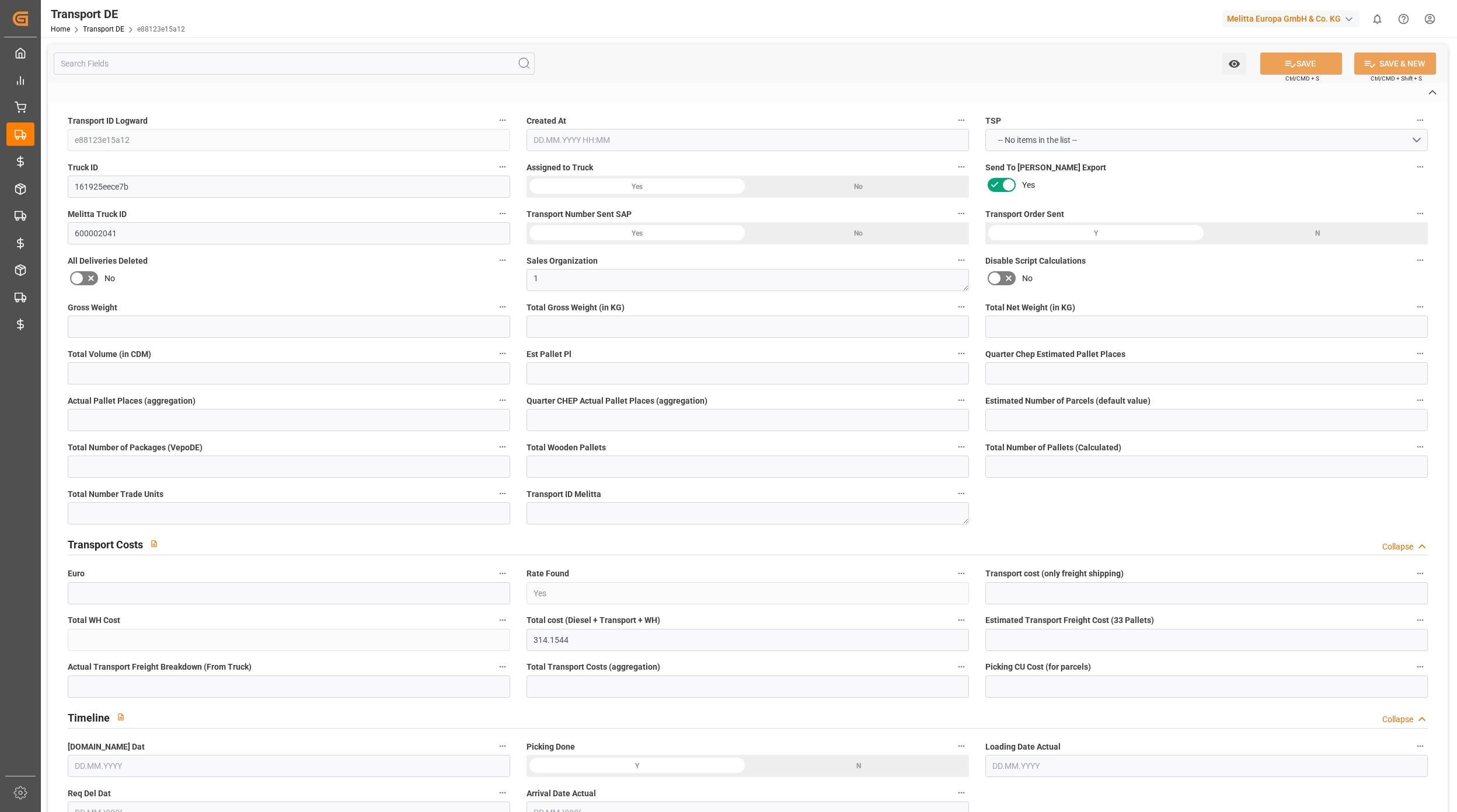
type textarea "Sady"
type input "PL"
type input "DE-32423"
type input "Rhenus Retail Services GmbH"
type input "Hans-Böckler-Strasse 37"
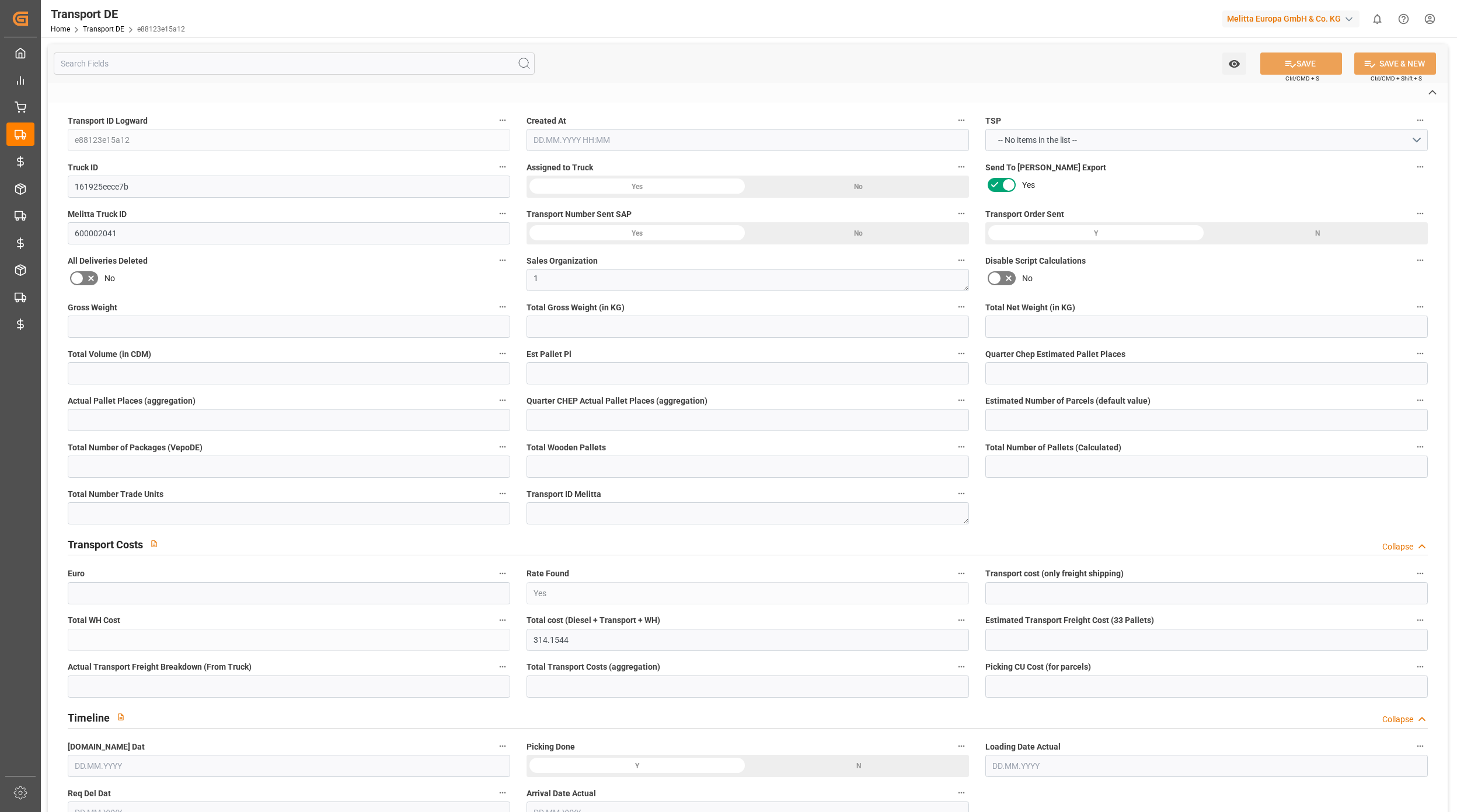
type input "32423"
type input "Minden"
type input "DE"
type input "Melitta Europa GmbH & Co. KG"
type input "Ringstraße 99"
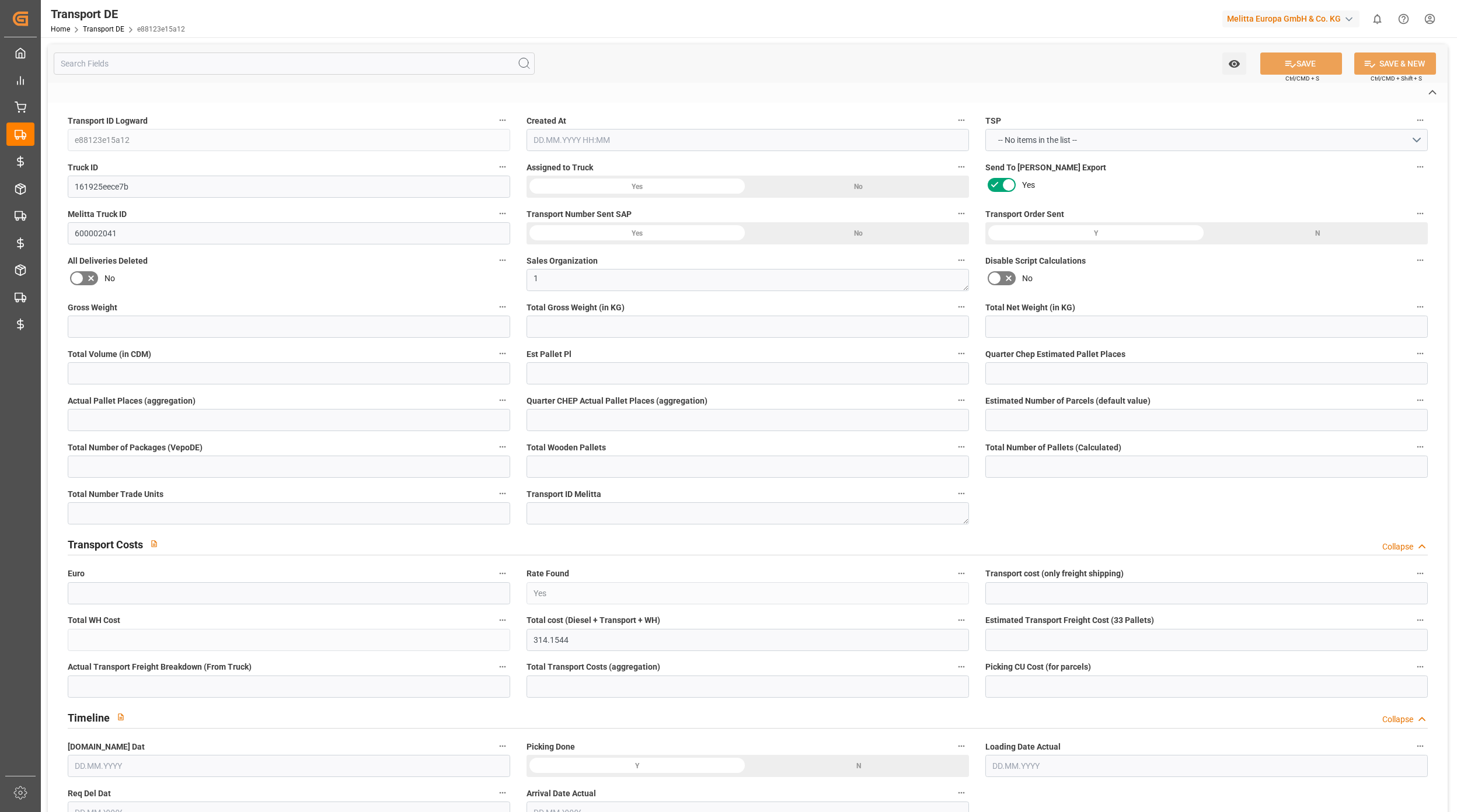
type input "32427"
type input "Minden"
type input "DE"
type textarea "d349807ef56d"
type input "Road"
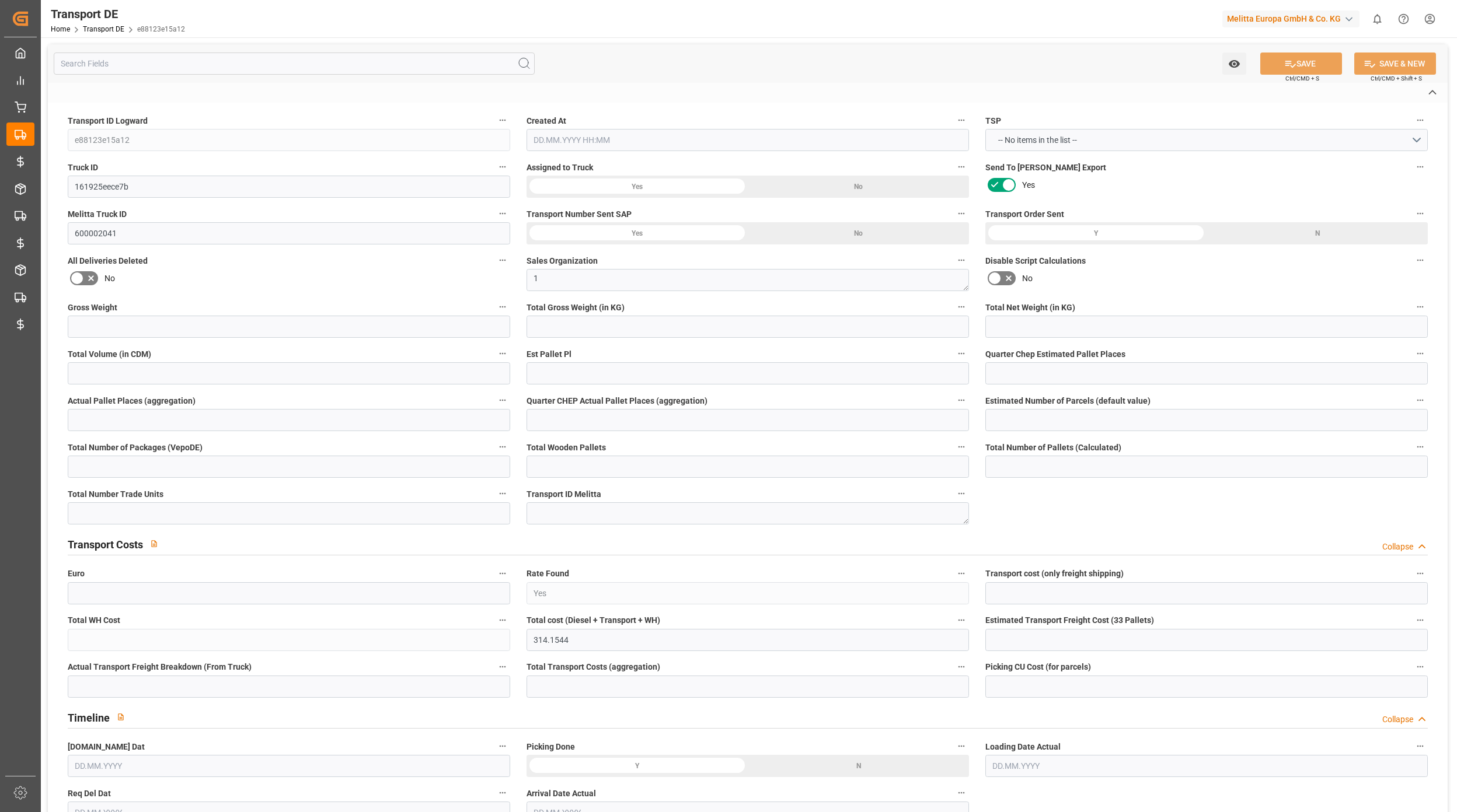
type input "DE"
type input "32423"
type input "PL"
type input "62-080"
type input "Groupage"
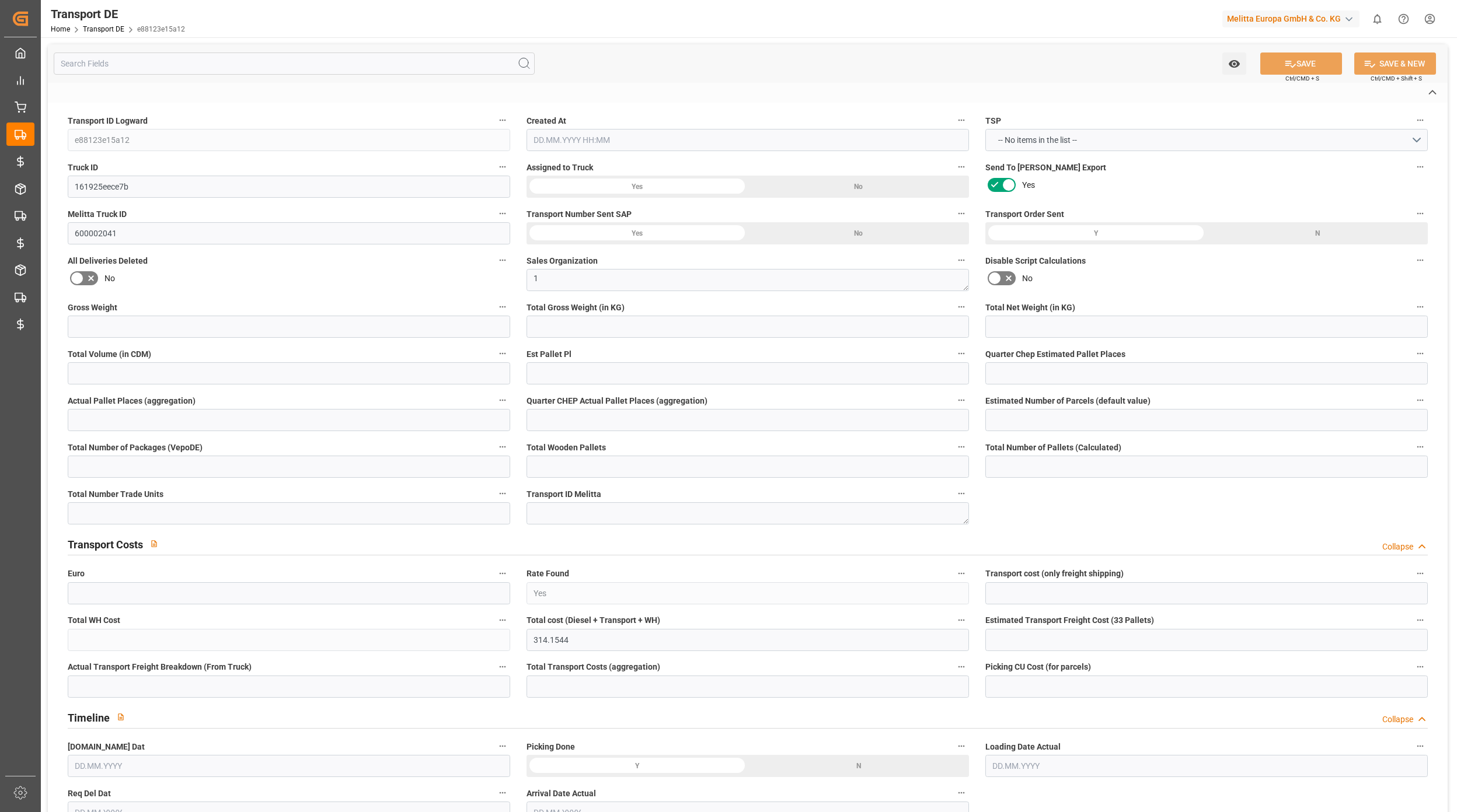
type input "26-40 t"
type input "EURO 6"
type input "Diesel"
type input "PLAM"
type input "CPT"
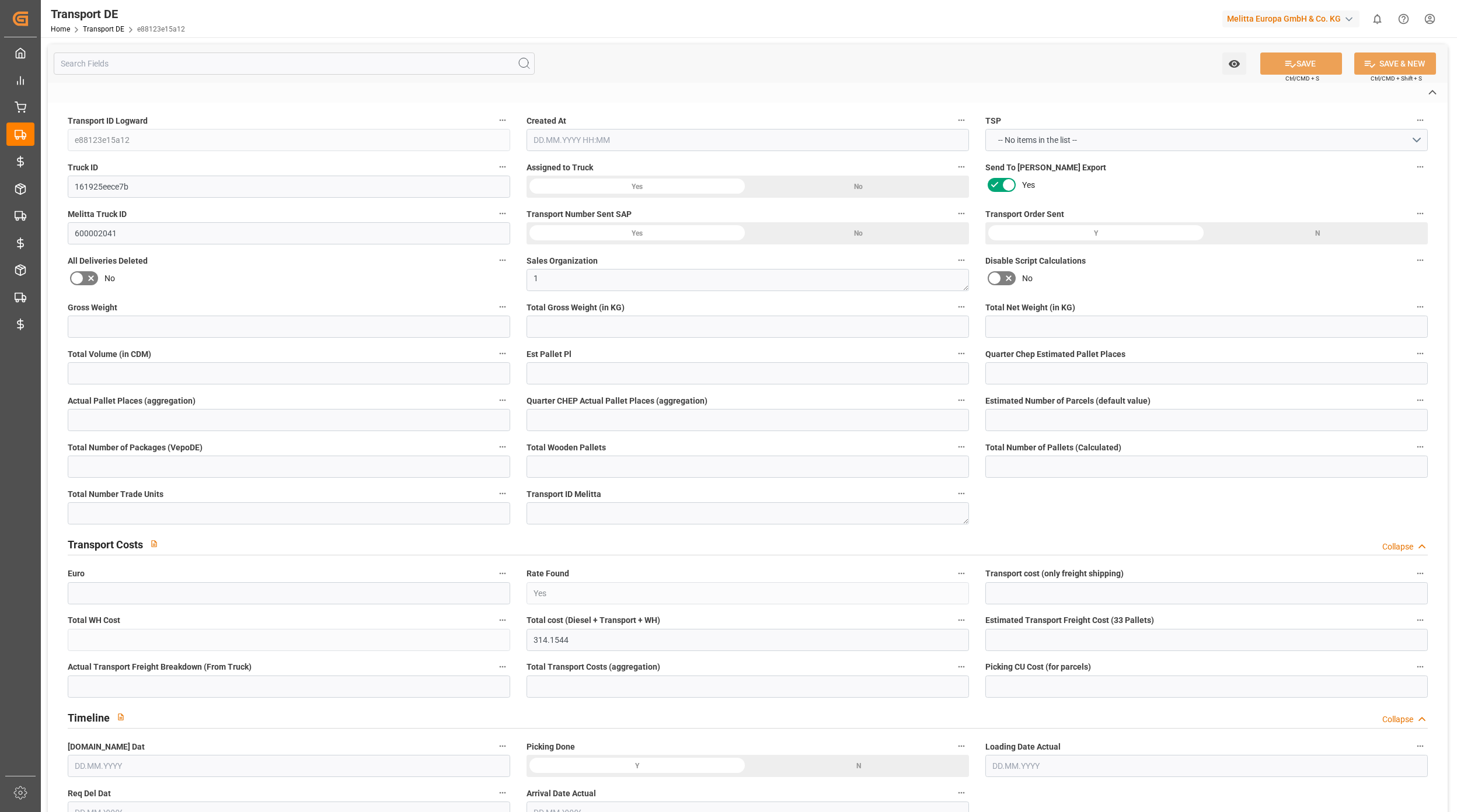
type input "DE 126011900"
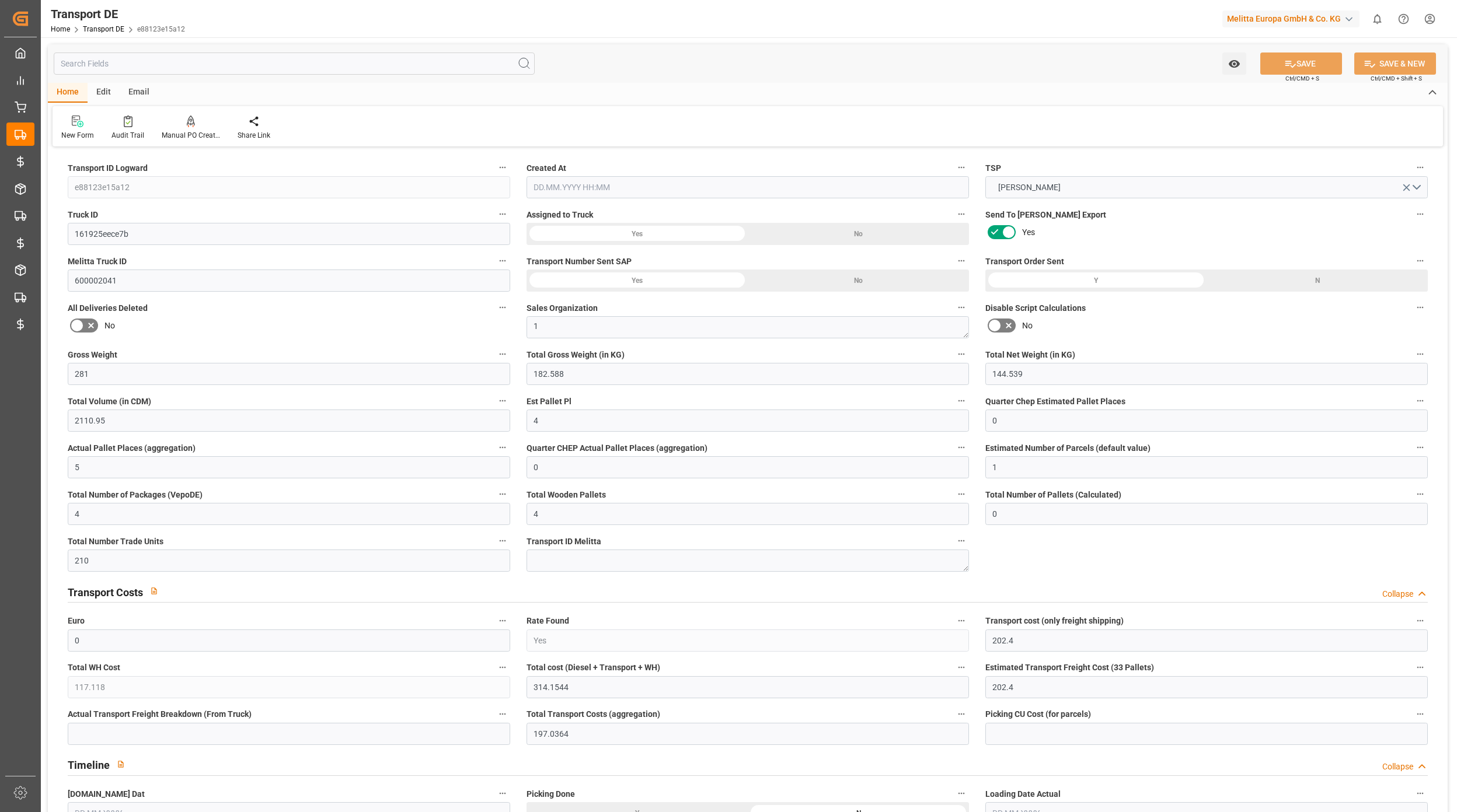
type input "281"
type input "182.588"
type input "144.539"
type input "2110.95"
type input "4"
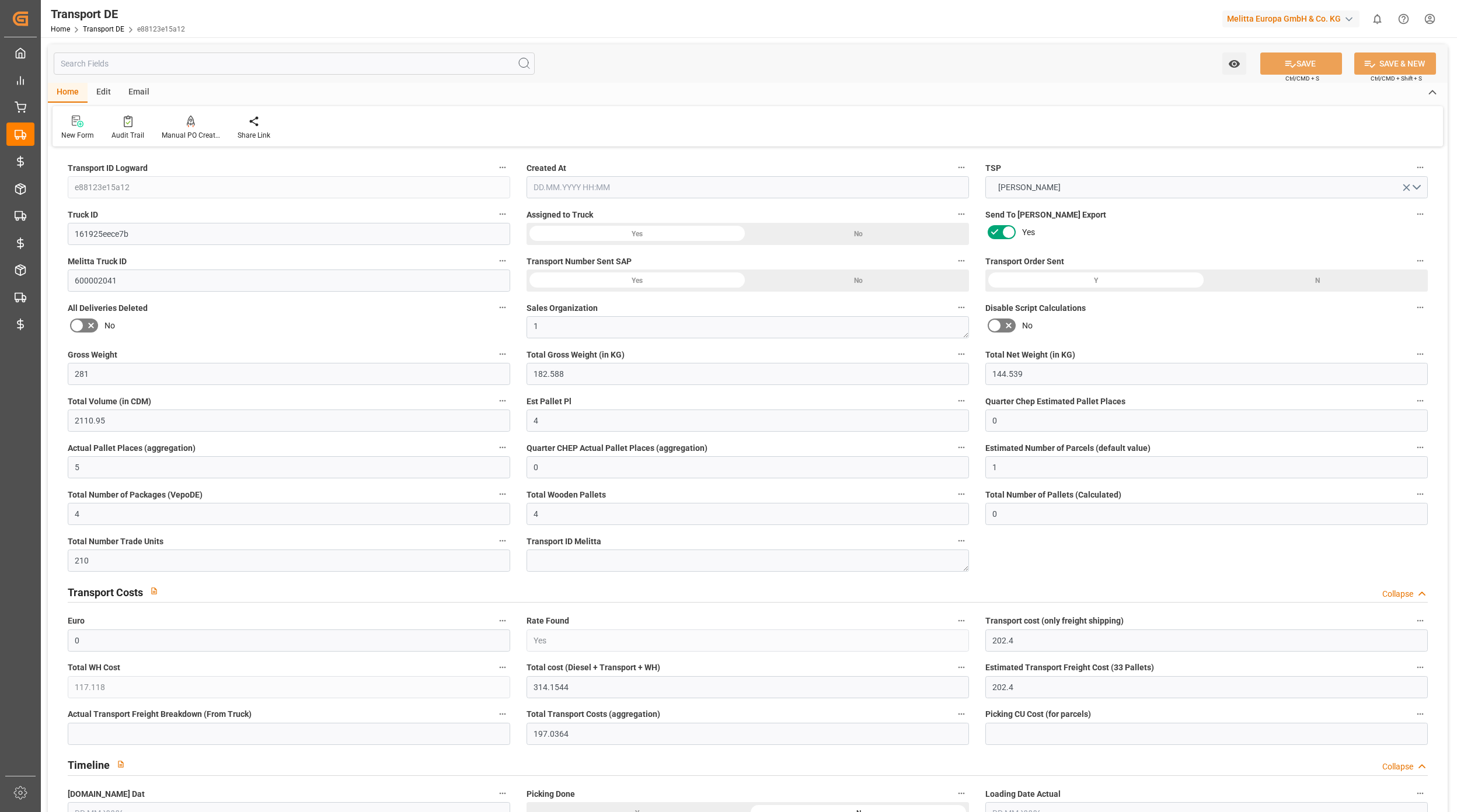
type input "0"
type input "5"
type input "0"
type input "1"
type input "4"
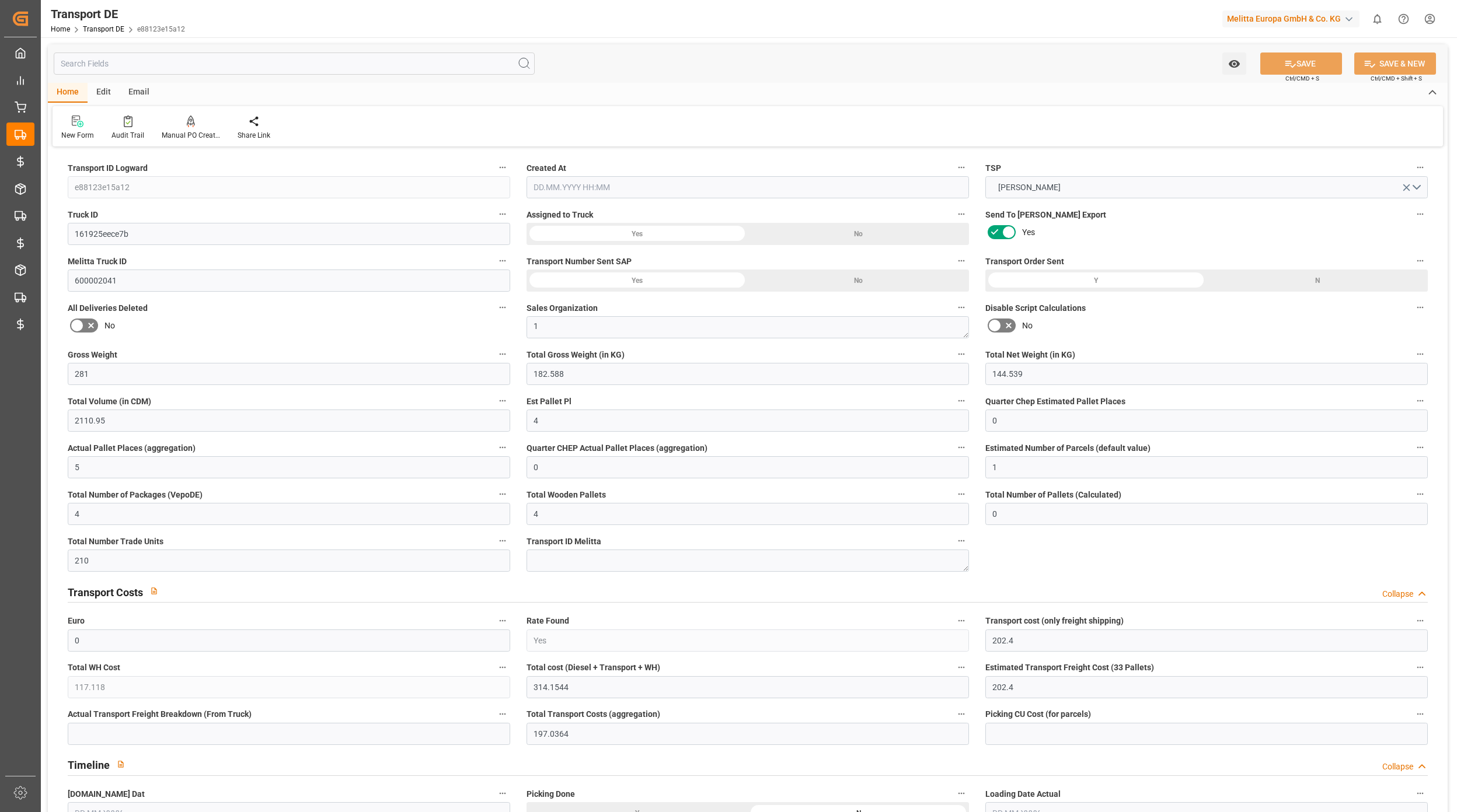
type input "4"
type input "0"
type input "210"
type input "0"
type input "202.4"
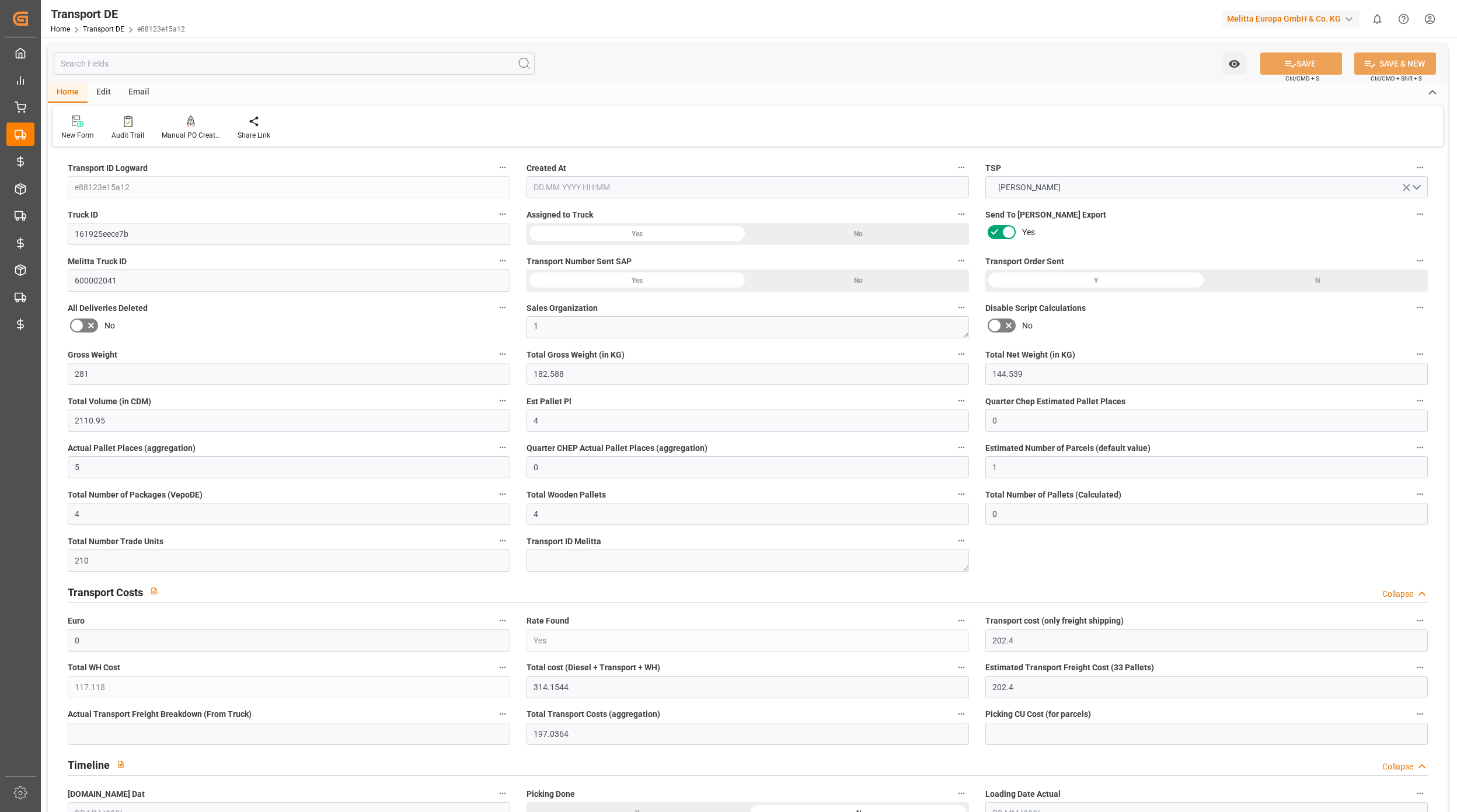
type input "117.118"
type input "202.4"
type input "197.0364"
type input "62"
type input "4"
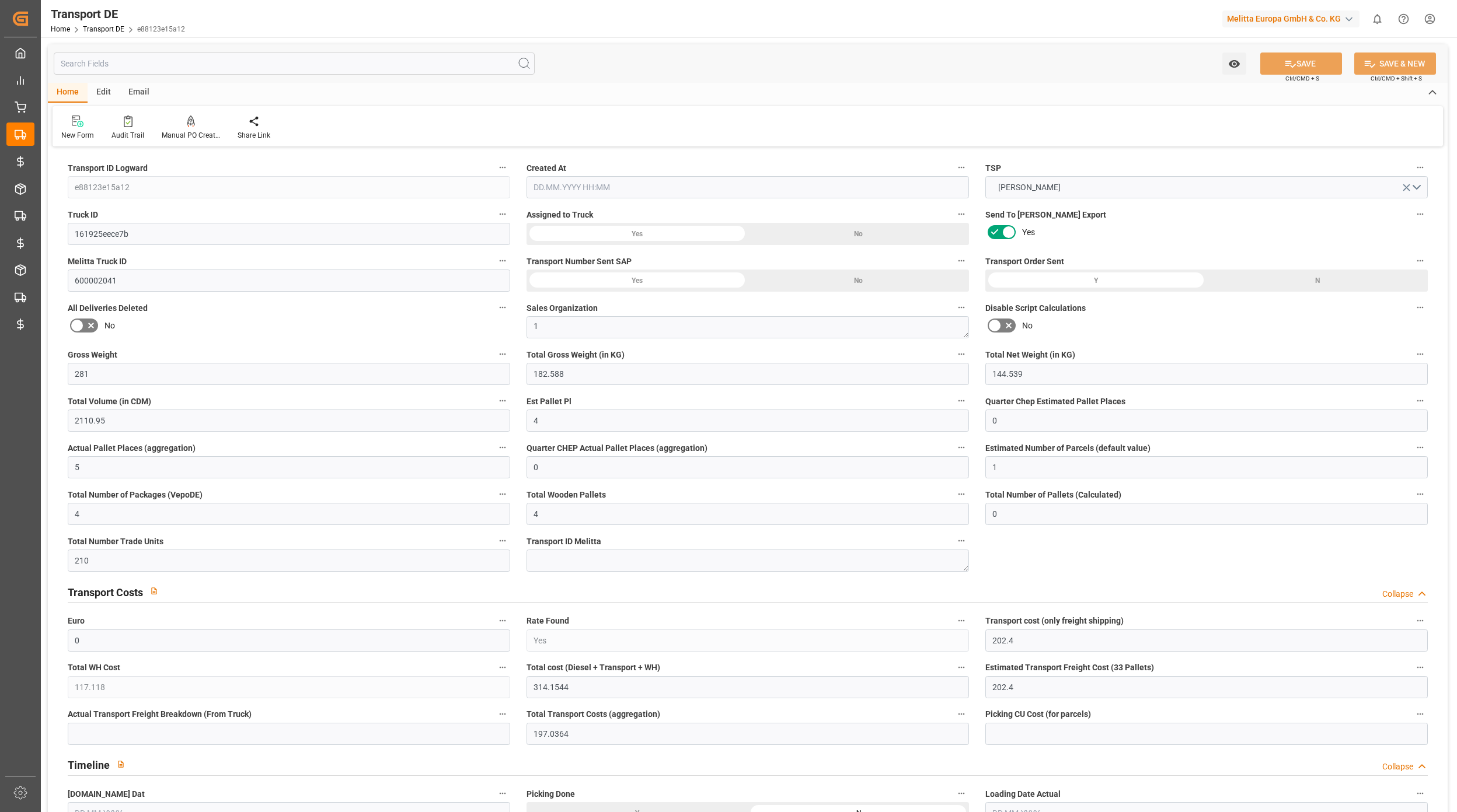
type input "0"
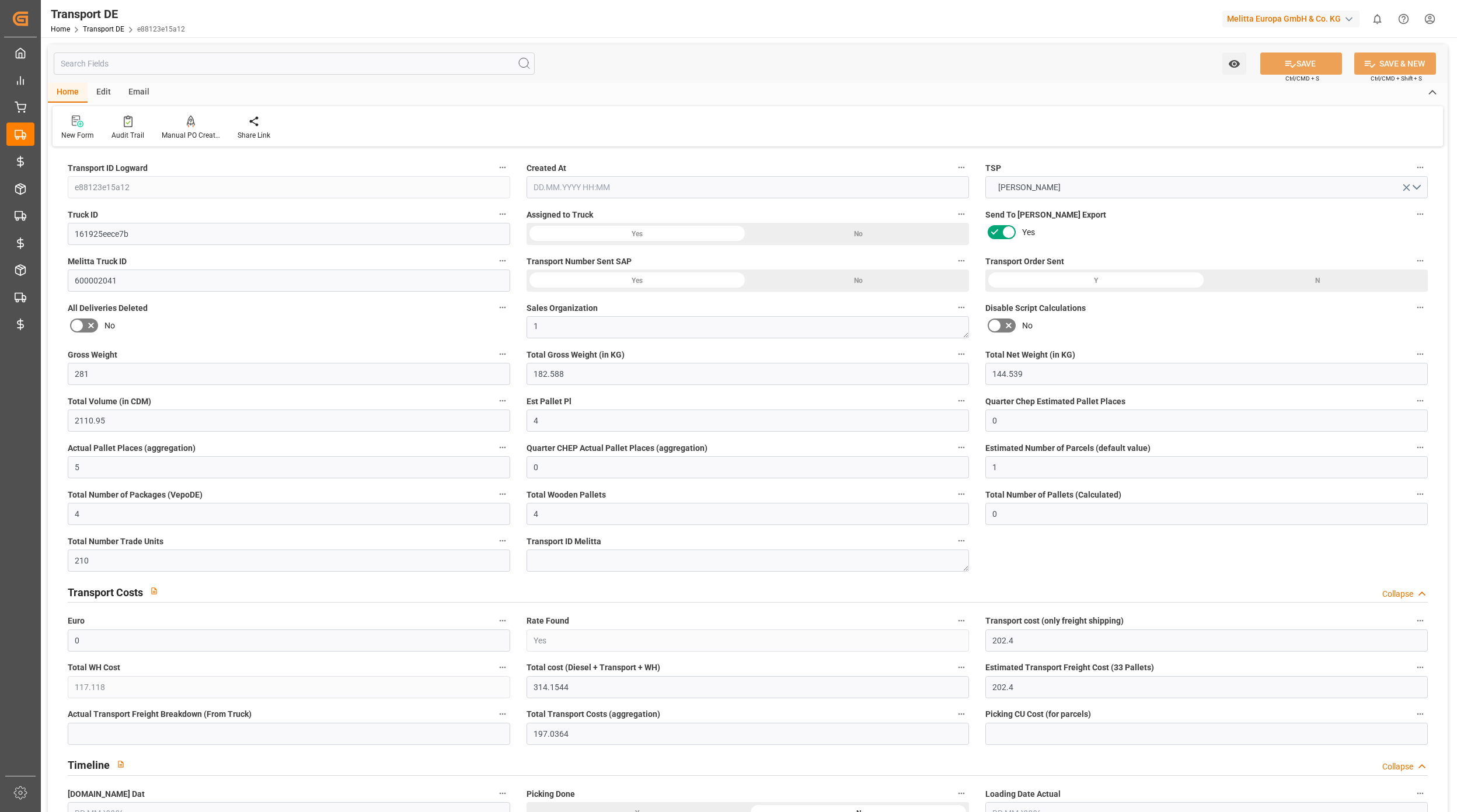
type input "0"
type input "-5.3636"
type input "0"
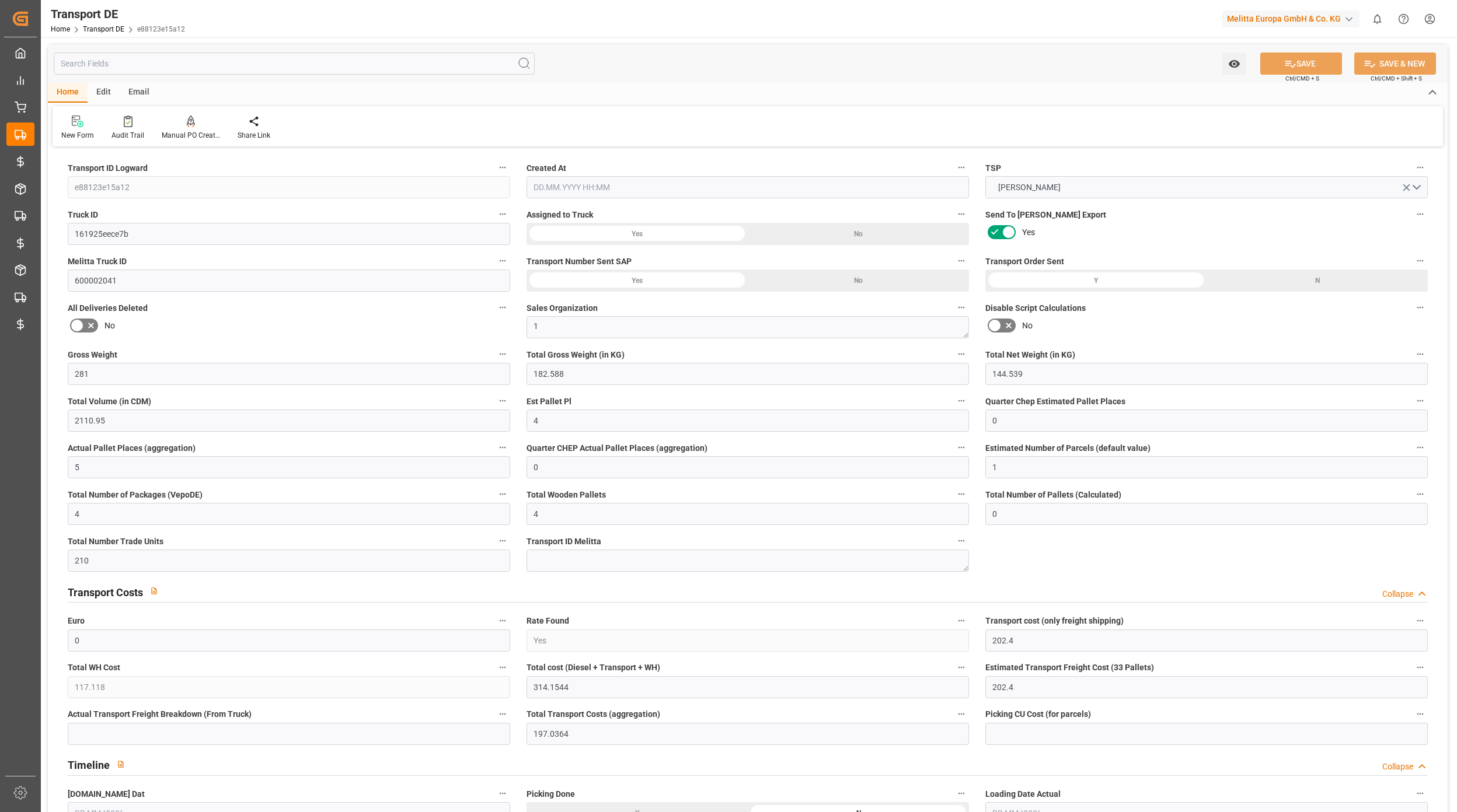
type input "0"
type input "182.588"
type input "4710.8598"
type input "21"
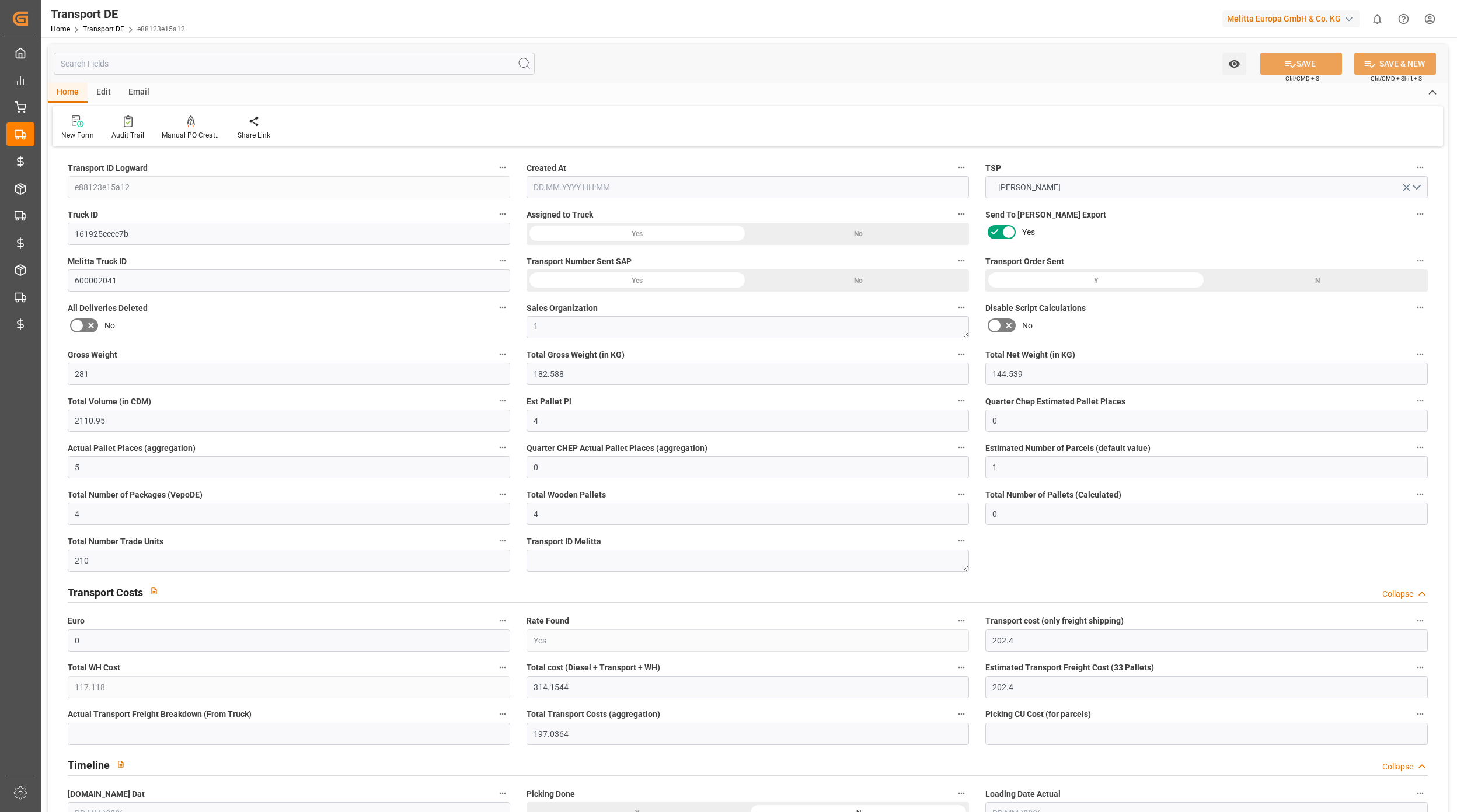
type input "35"
type input "0"
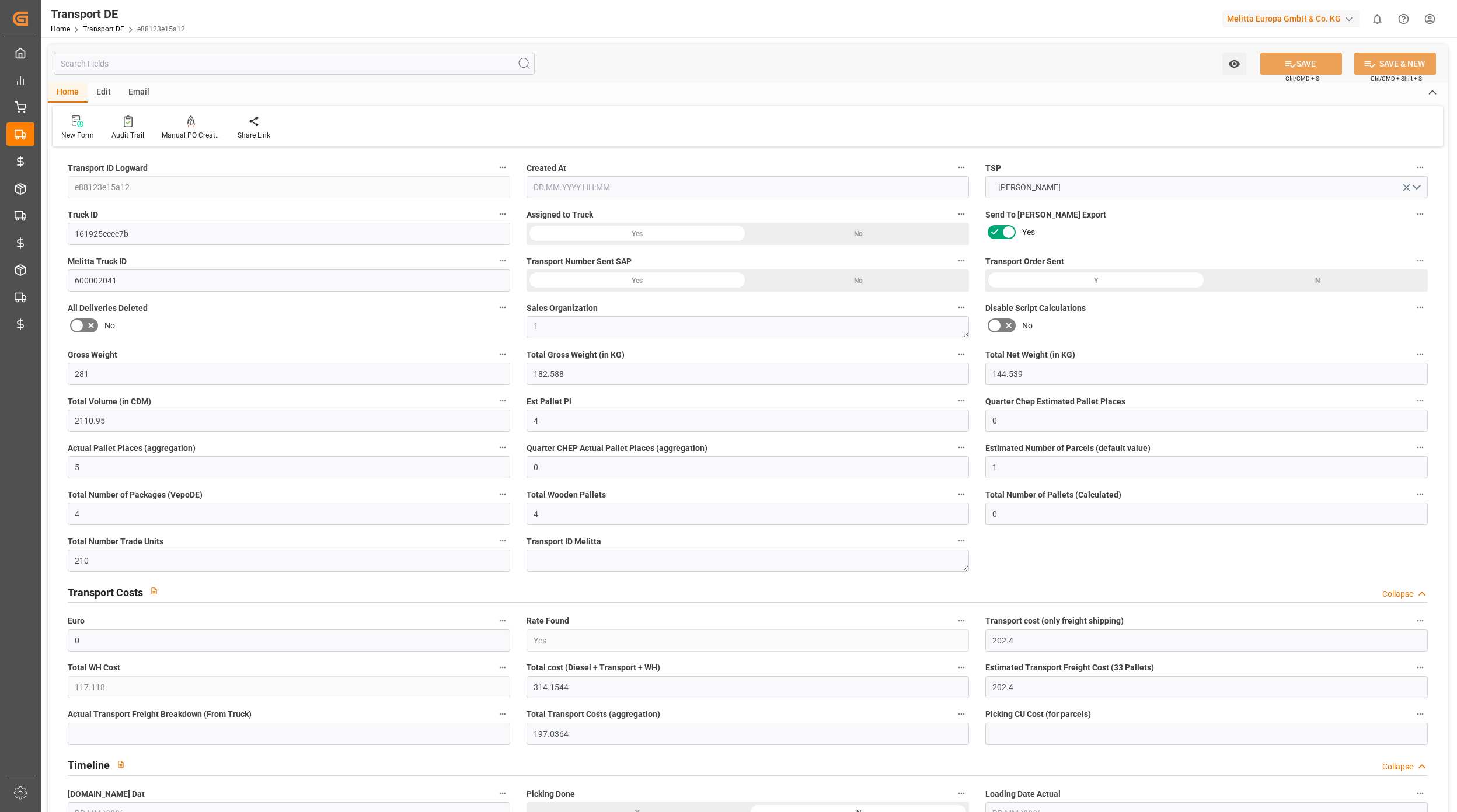
type input "0"
type input "4"
type input "0"
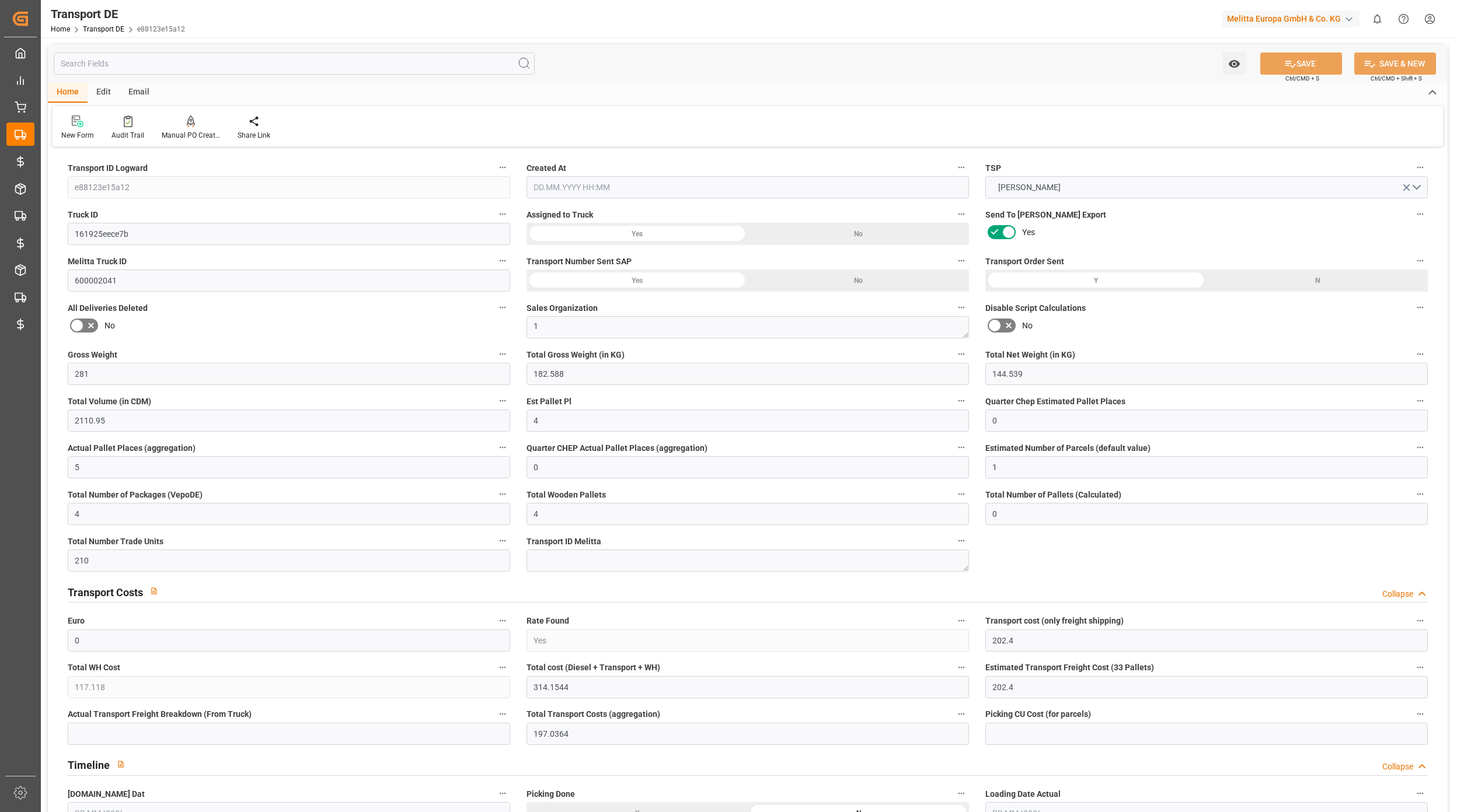
type input "210"
type input "314.1544"
type input "197.0364"
type input "27.08.2025 09:09"
type input "[DATE]"
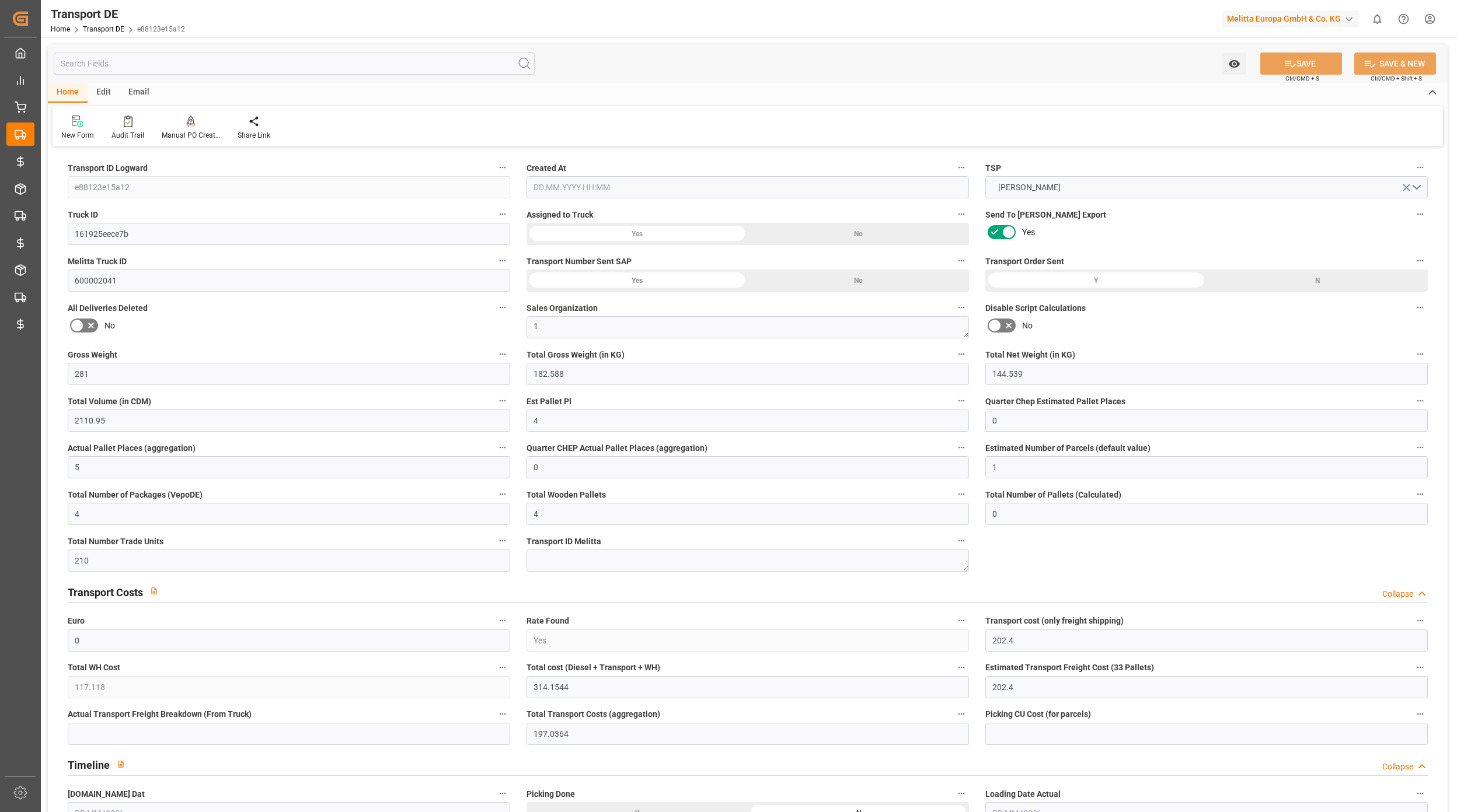
type input "[DATE]"
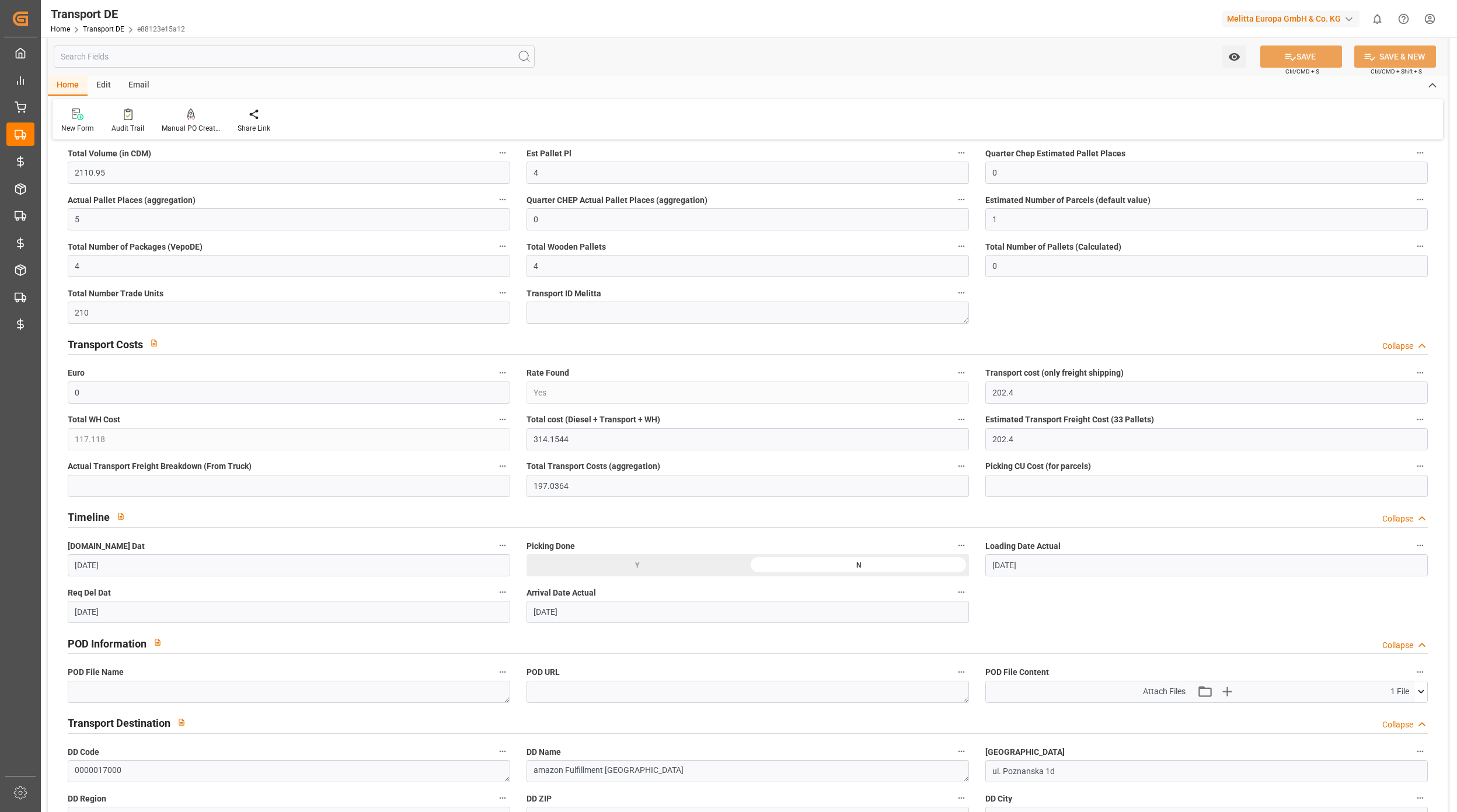
scroll to position [544, 0]
